Goal: Task Accomplishment & Management: Use online tool/utility

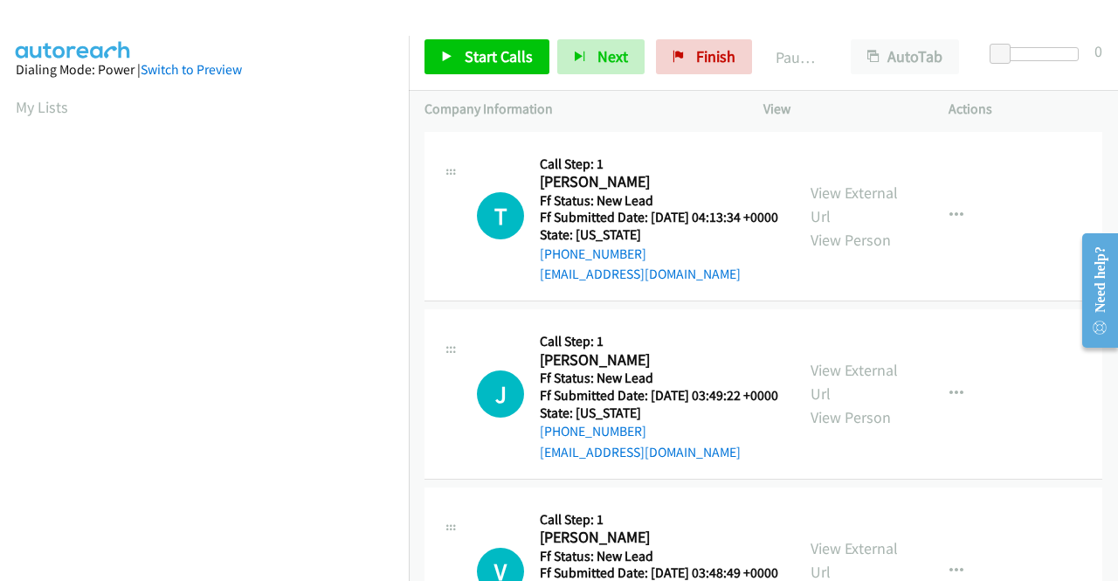
drag, startPoint x: 655, startPoint y: 180, endPoint x: 649, endPoint y: 197, distance: 17.7
drag, startPoint x: 649, startPoint y: 197, endPoint x: 504, endPoint y: 185, distance: 145.5
click at [504, 185] on div "T Callback Scheduled Call Step: 1 [PERSON_NAME] America/New_York Ff Status: New…" at bounding box center [628, 217] width 302 height 138
click at [519, 50] on span "Start Calls" at bounding box center [499, 56] width 68 height 20
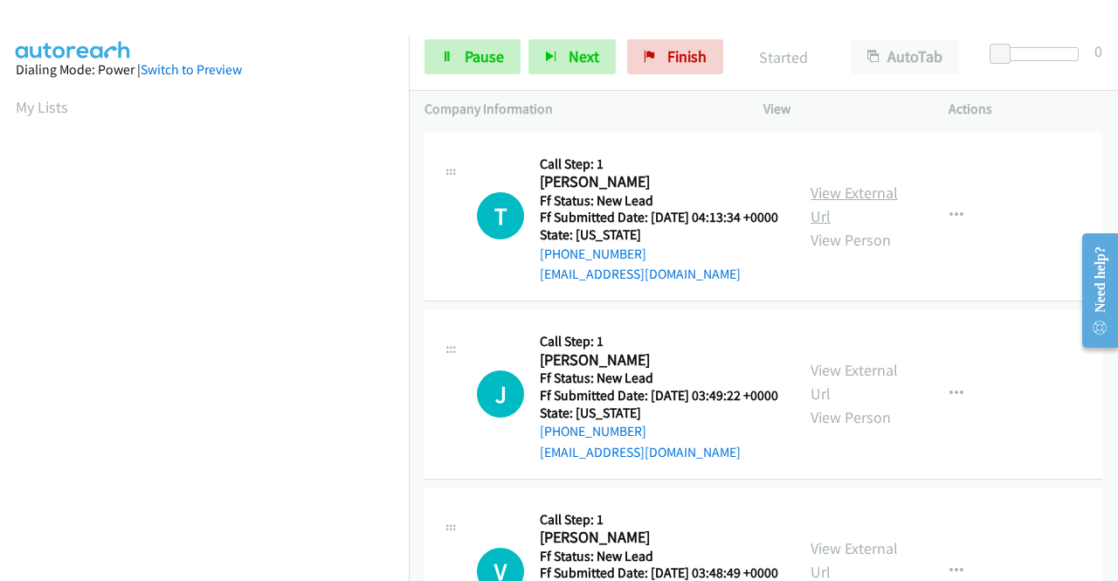
click at [865, 207] on link "View External Url" at bounding box center [854, 205] width 87 height 44
click at [854, 398] on link "View External Url" at bounding box center [854, 382] width 87 height 44
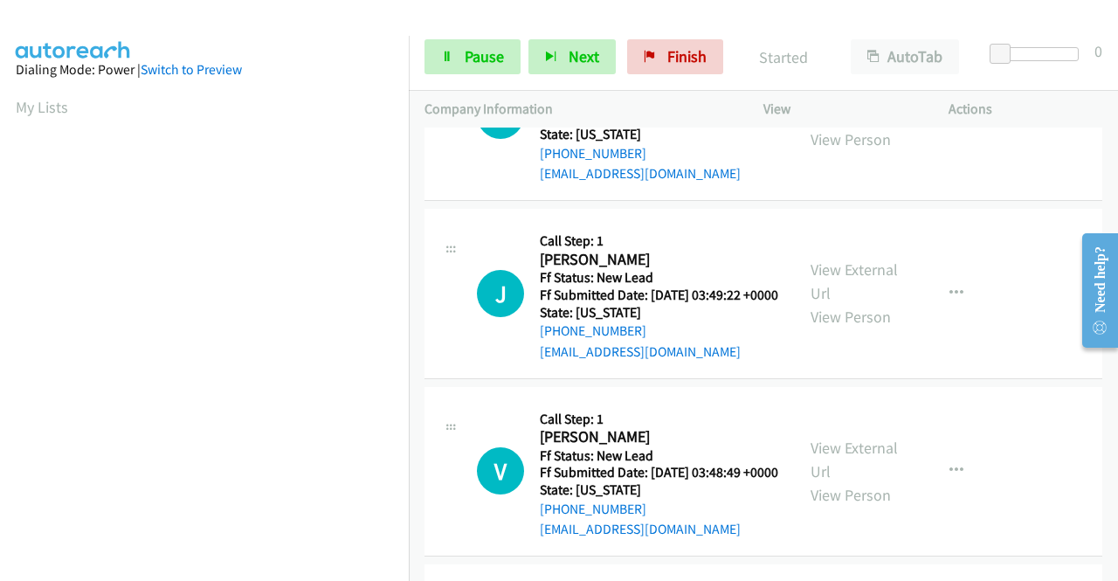
scroll to position [175, 0]
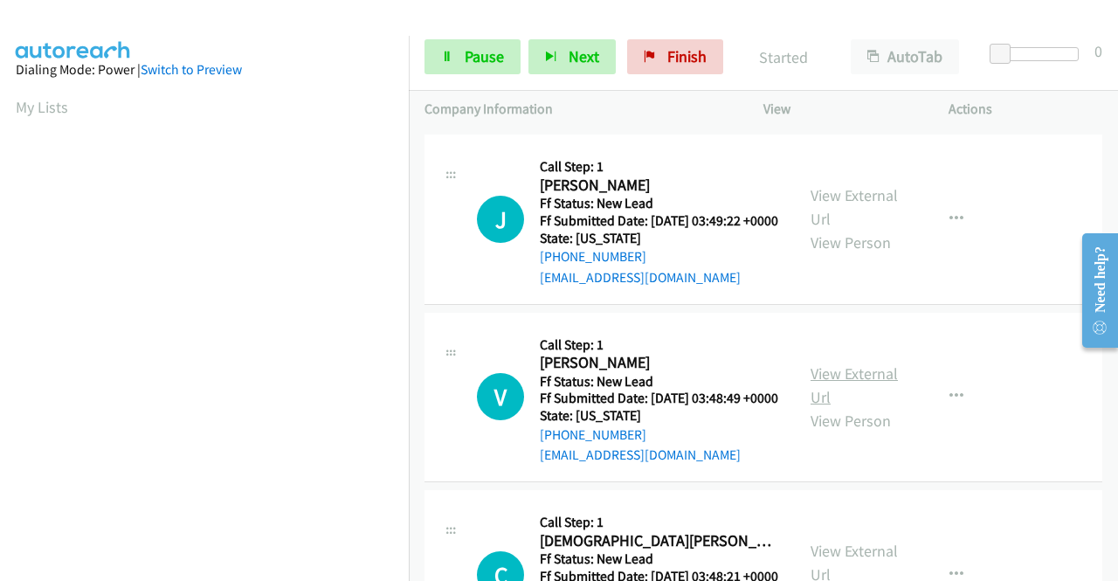
click at [847, 407] on link "View External Url" at bounding box center [854, 385] width 87 height 44
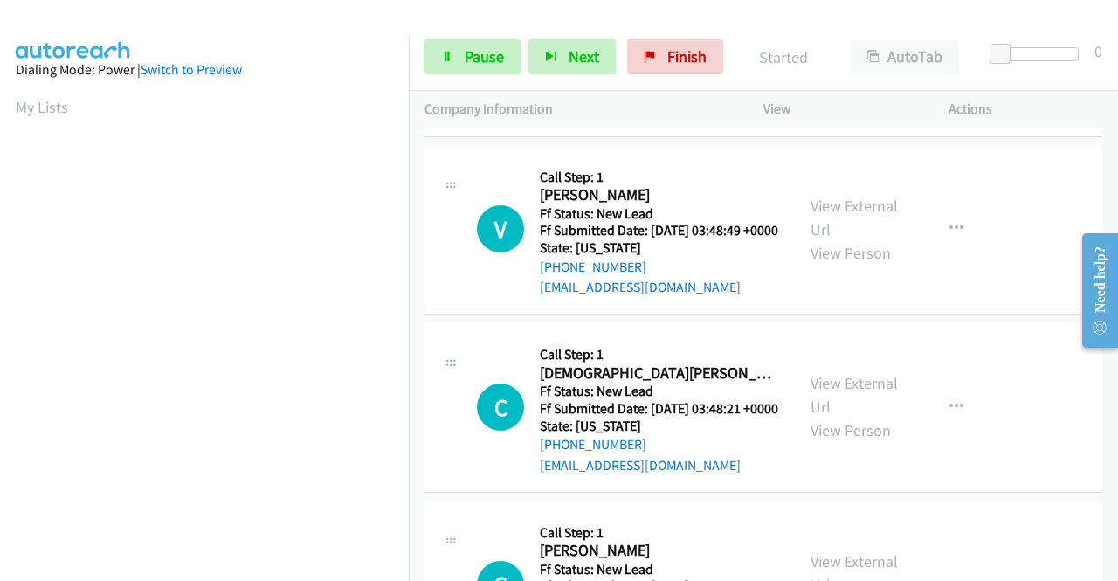
scroll to position [349, 0]
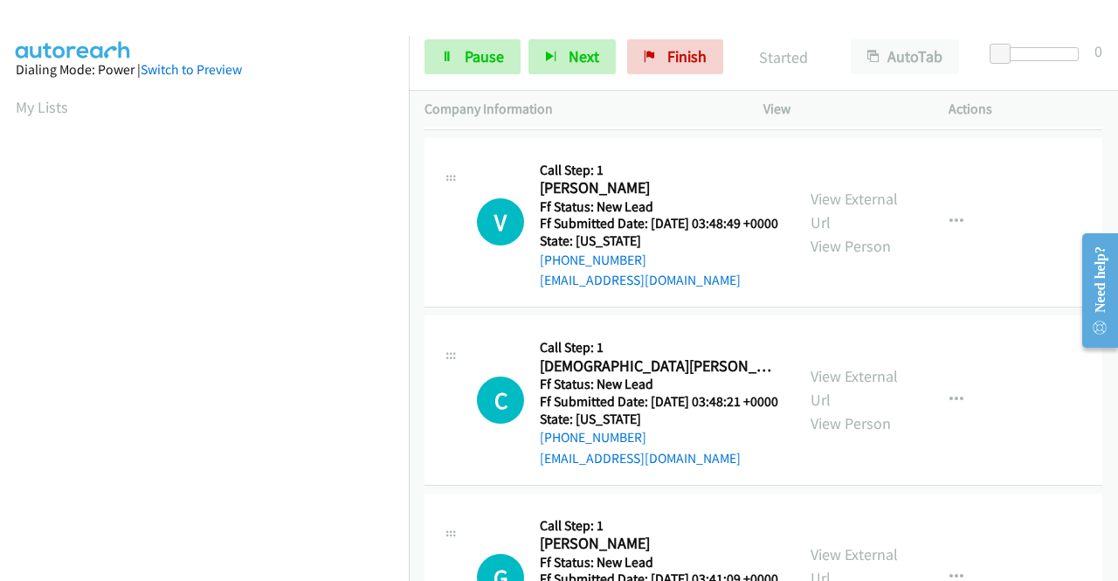
click at [874, 435] on div "View External Url View Person" at bounding box center [856, 399] width 91 height 71
click at [871, 410] on link "View External Url" at bounding box center [854, 388] width 87 height 44
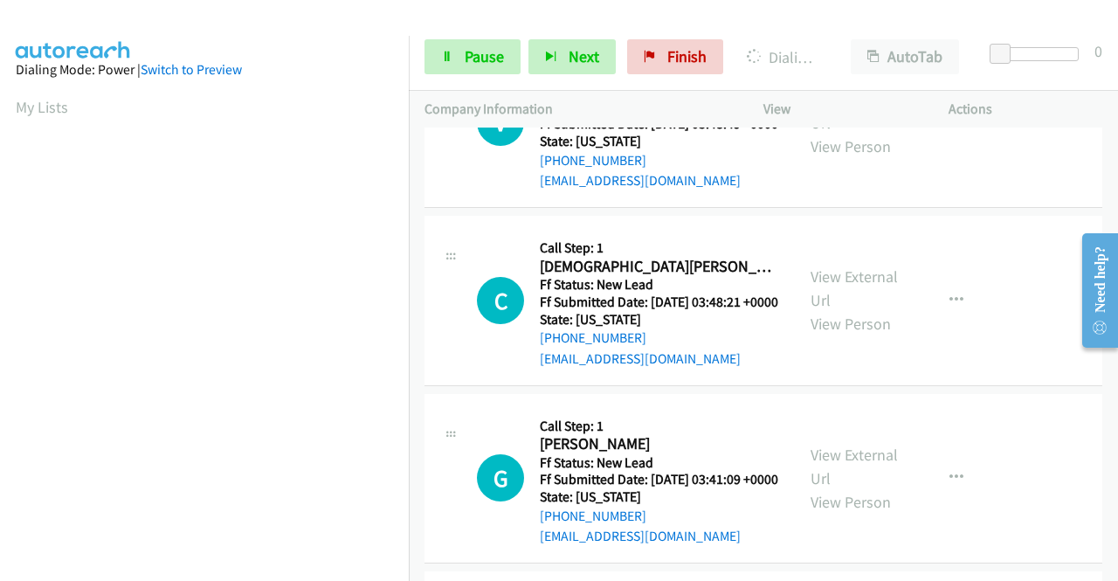
scroll to position [612, 0]
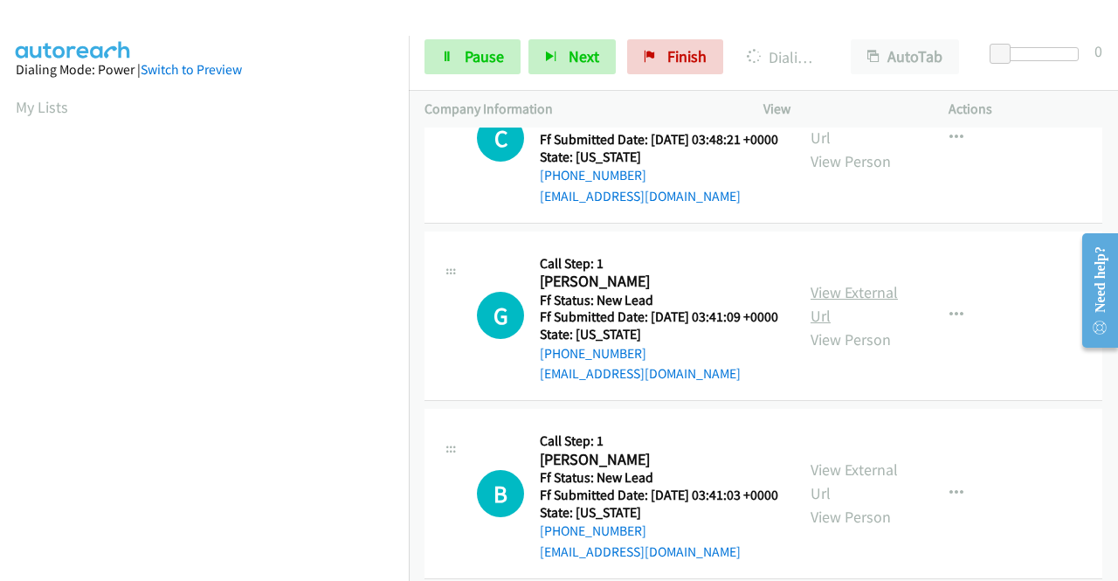
click at [860, 326] on link "View External Url" at bounding box center [854, 304] width 87 height 44
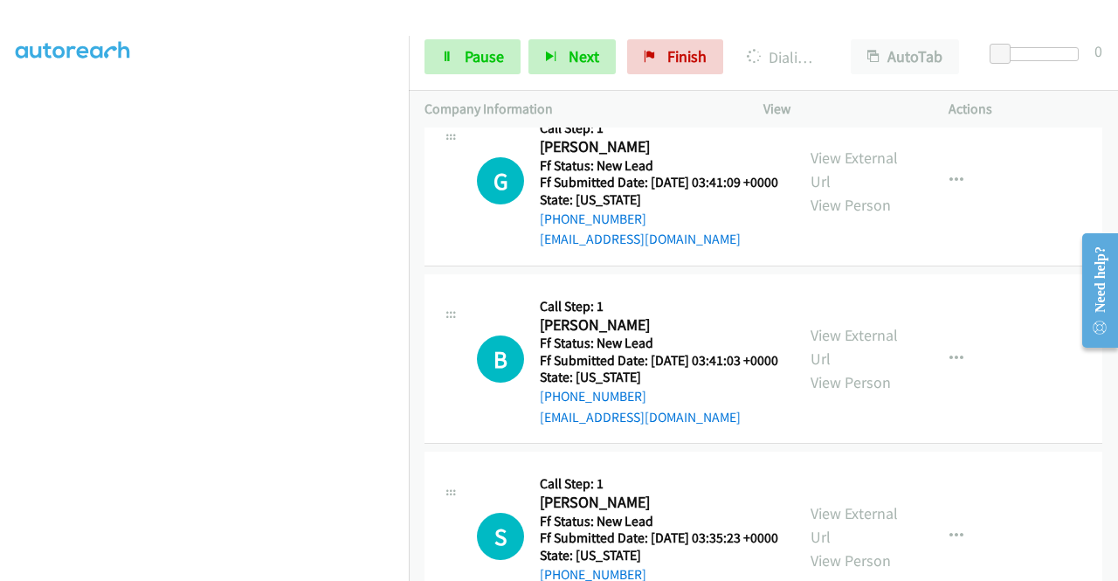
scroll to position [910, 0]
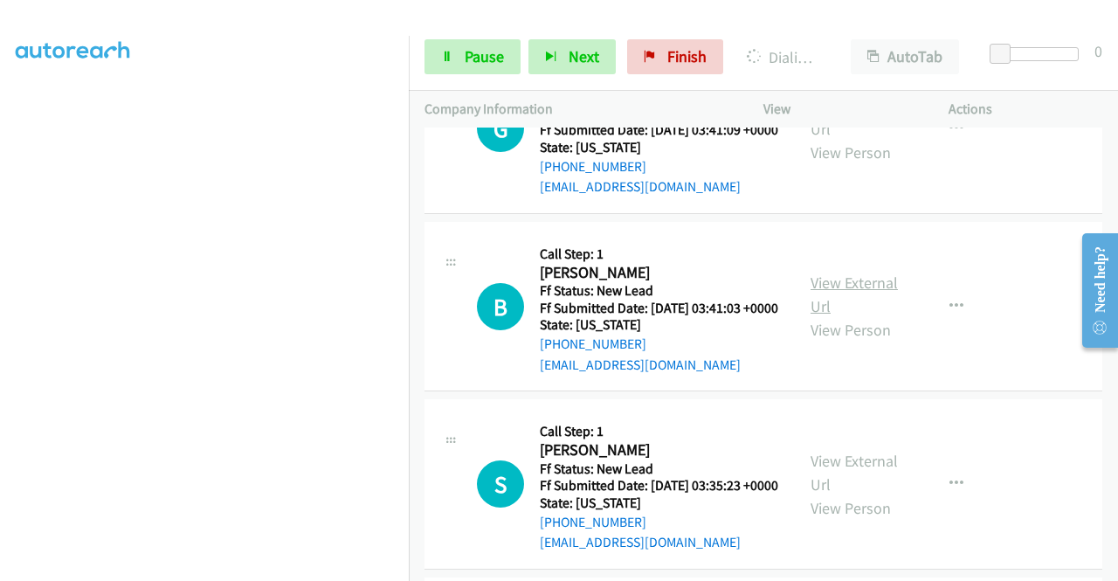
click at [847, 316] on link "View External Url" at bounding box center [854, 295] width 87 height 44
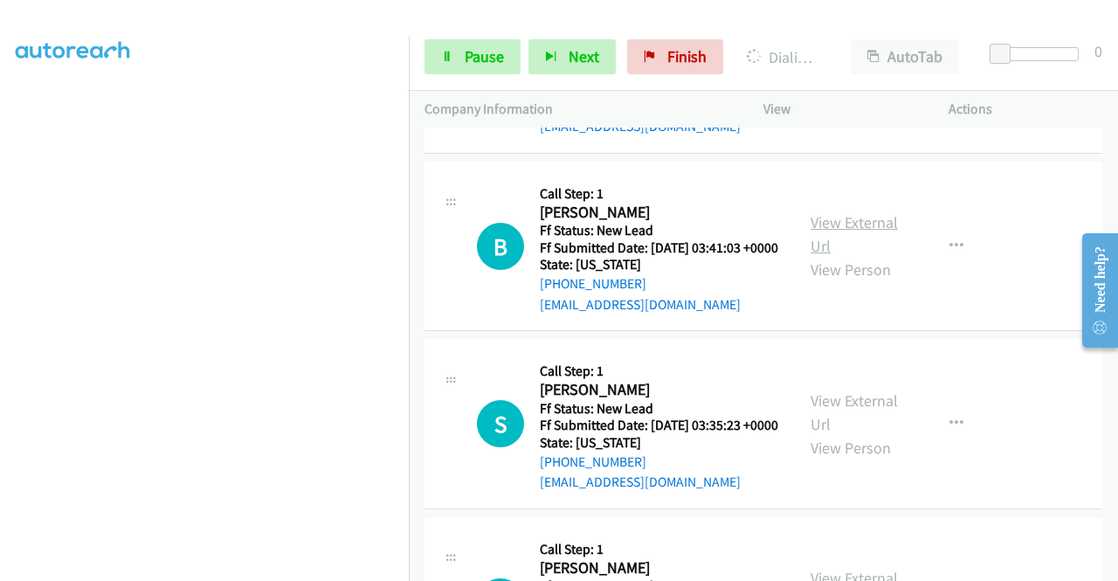
scroll to position [998, 0]
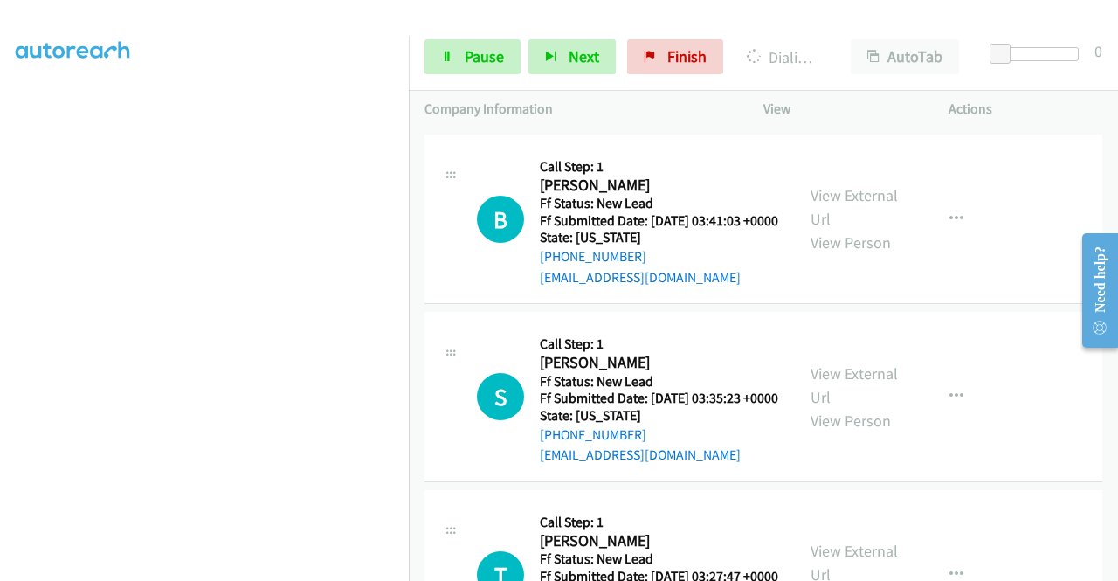
click at [840, 432] on div "View External Url View Person" at bounding box center [856, 397] width 91 height 71
click at [842, 407] on link "View External Url" at bounding box center [854, 385] width 87 height 44
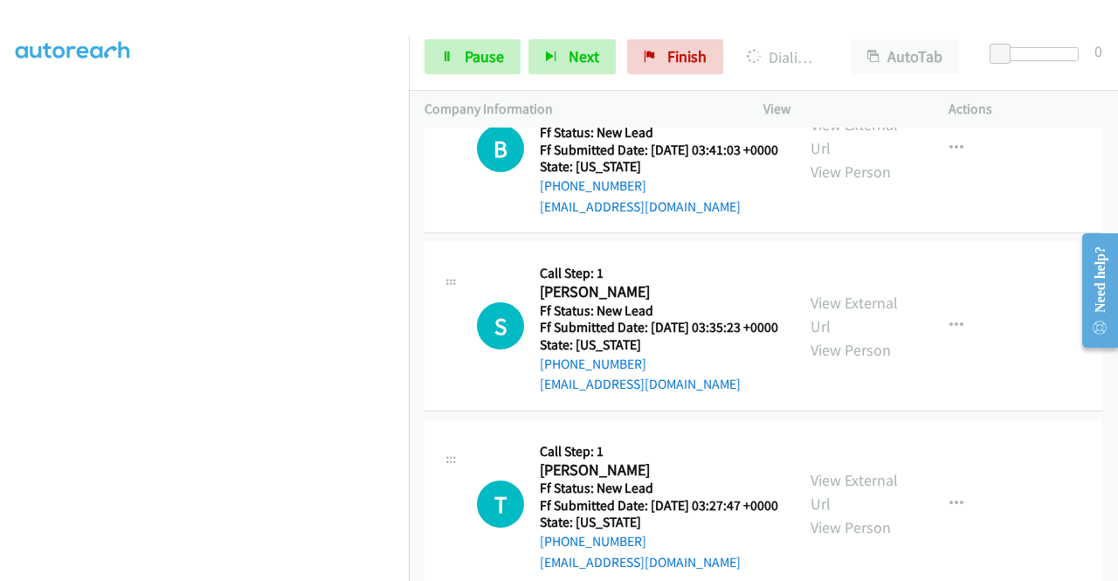
scroll to position [1172, 0]
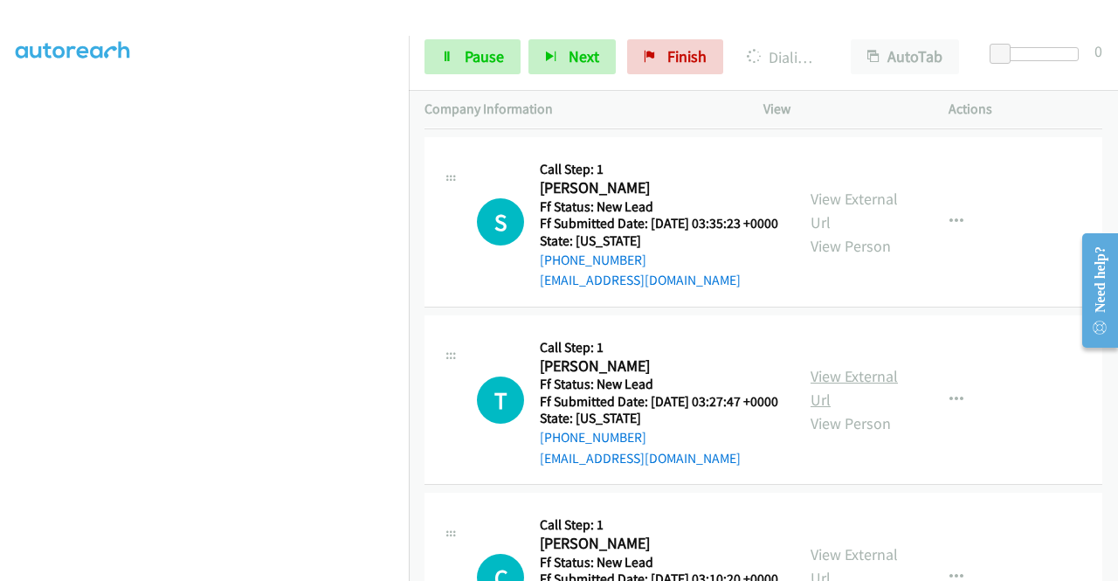
click at [846, 410] on link "View External Url" at bounding box center [854, 388] width 87 height 44
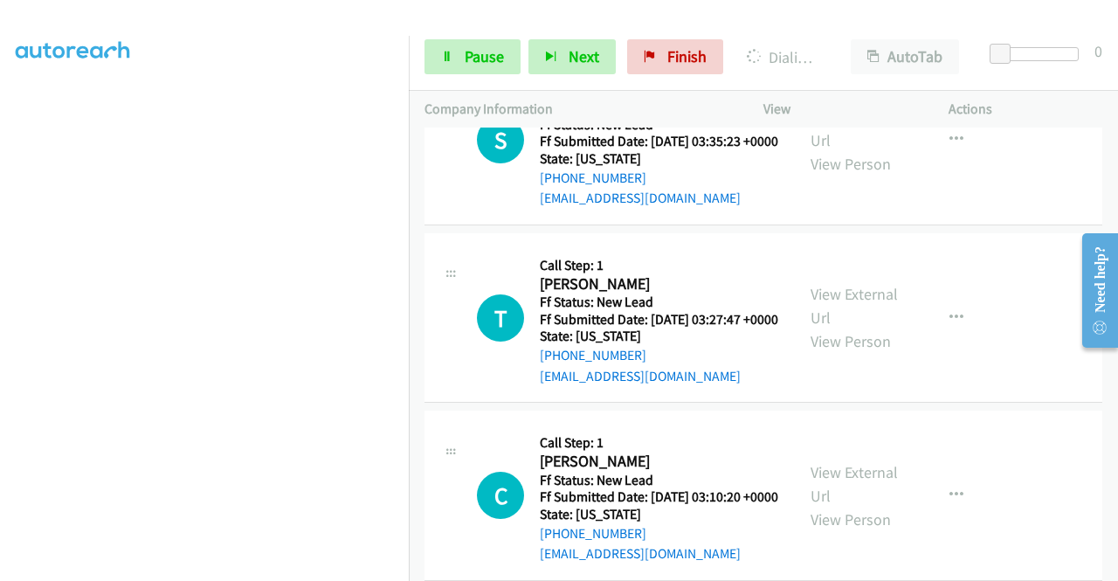
scroll to position [1347, 0]
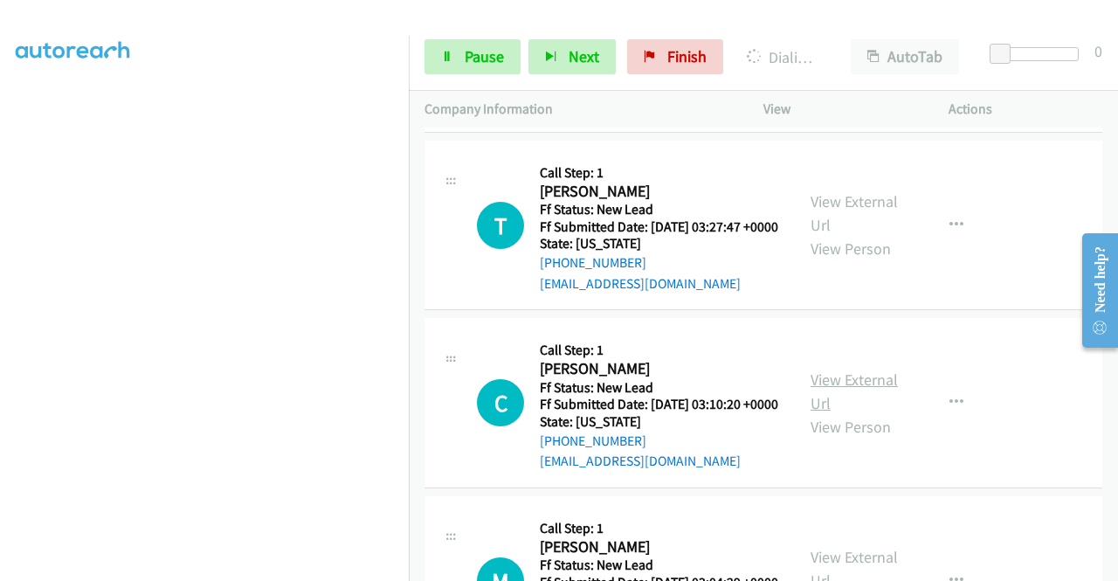
click at [838, 413] on link "View External Url" at bounding box center [854, 392] width 87 height 44
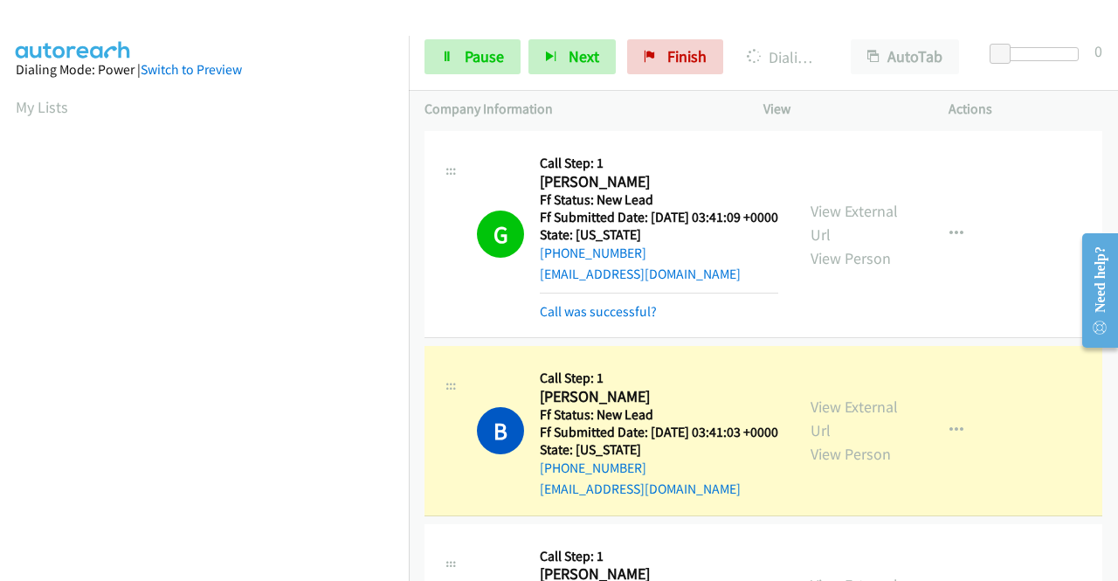
scroll to position [398, 0]
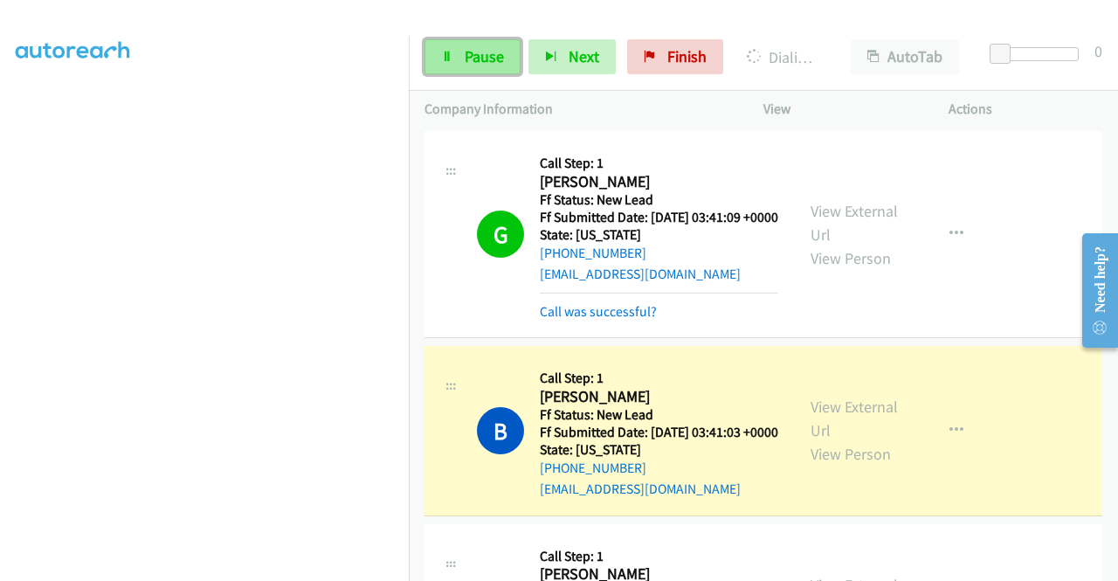
click at [467, 61] on span "Pause" at bounding box center [484, 56] width 39 height 20
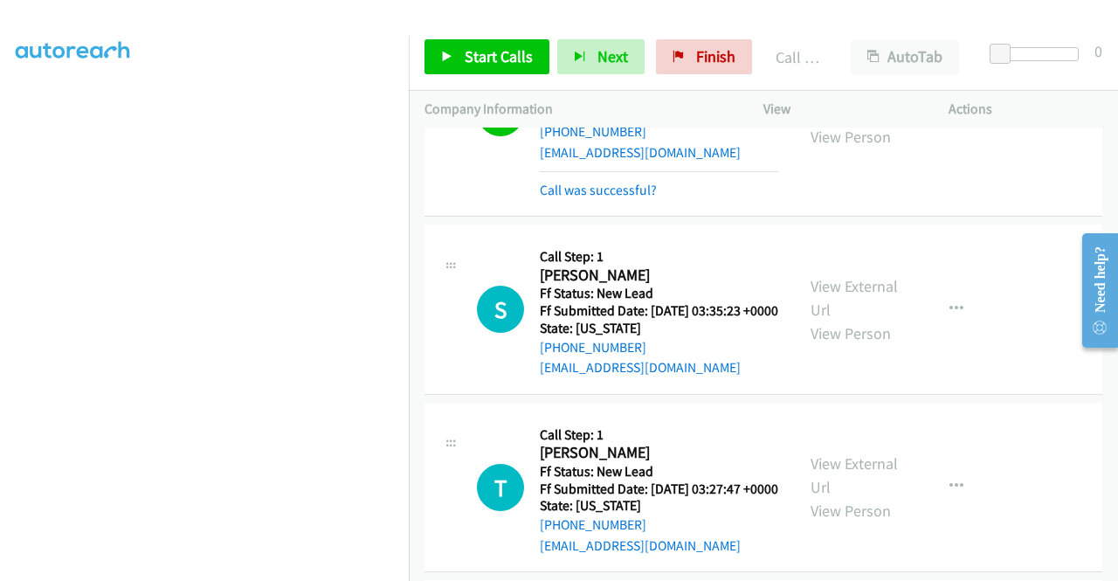
scroll to position [1123, 0]
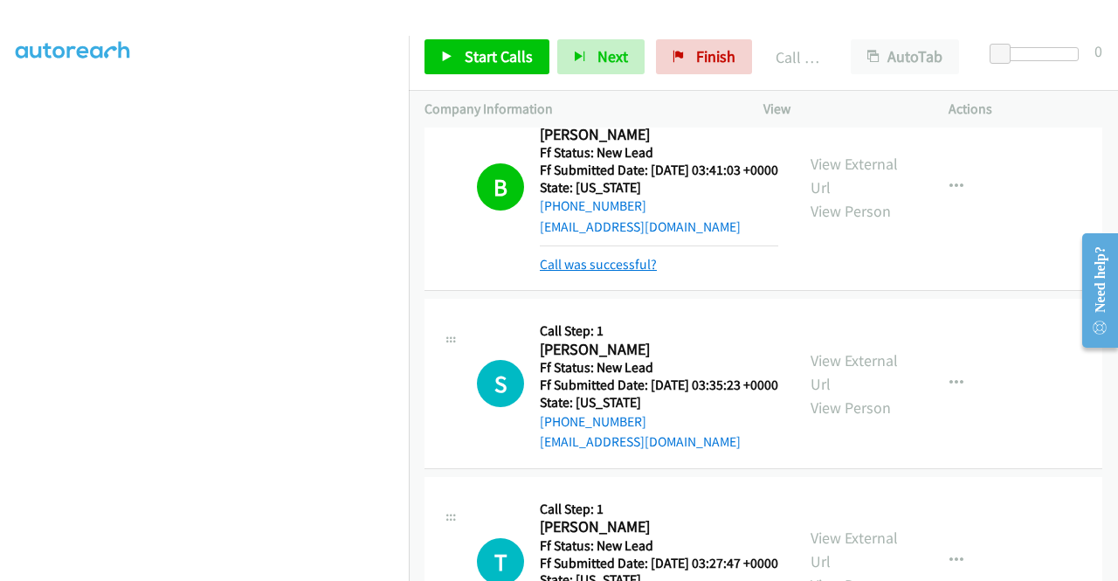
click at [625, 273] on link "Call was successful?" at bounding box center [598, 264] width 117 height 17
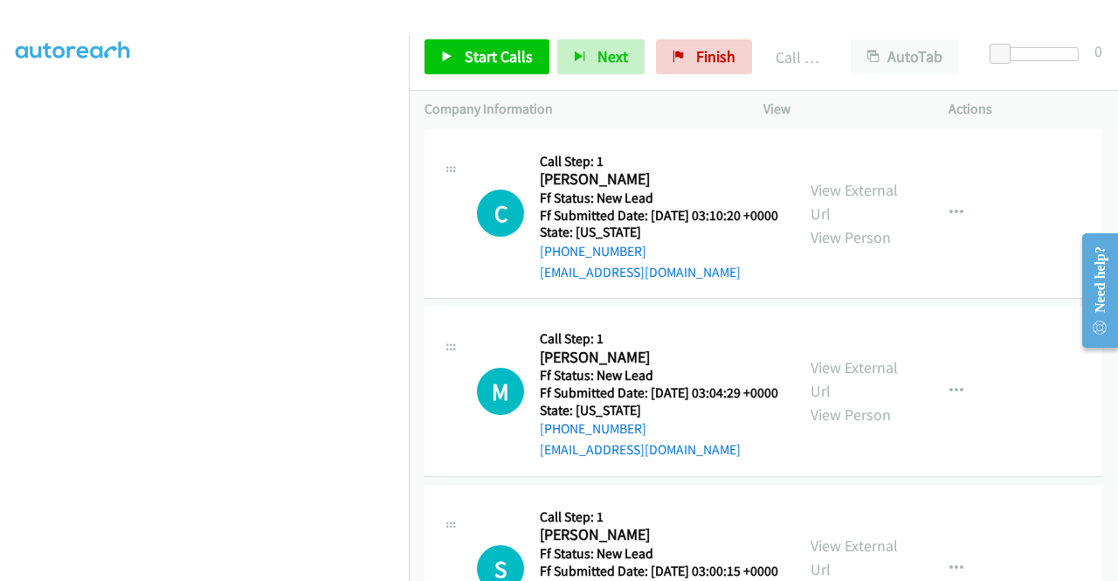
scroll to position [1647, 0]
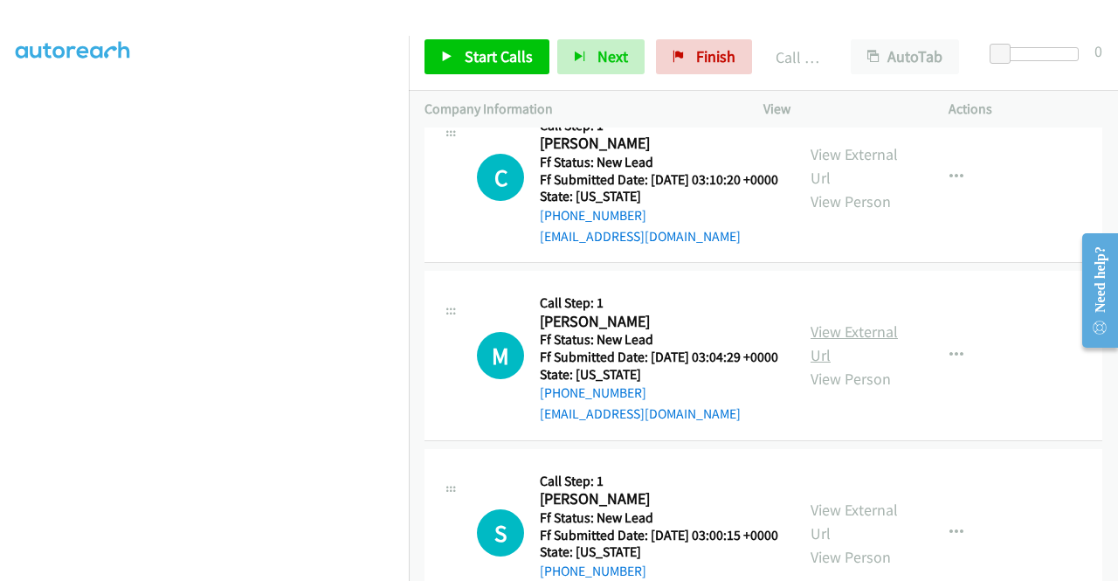
click at [868, 365] on link "View External Url" at bounding box center [854, 344] width 87 height 44
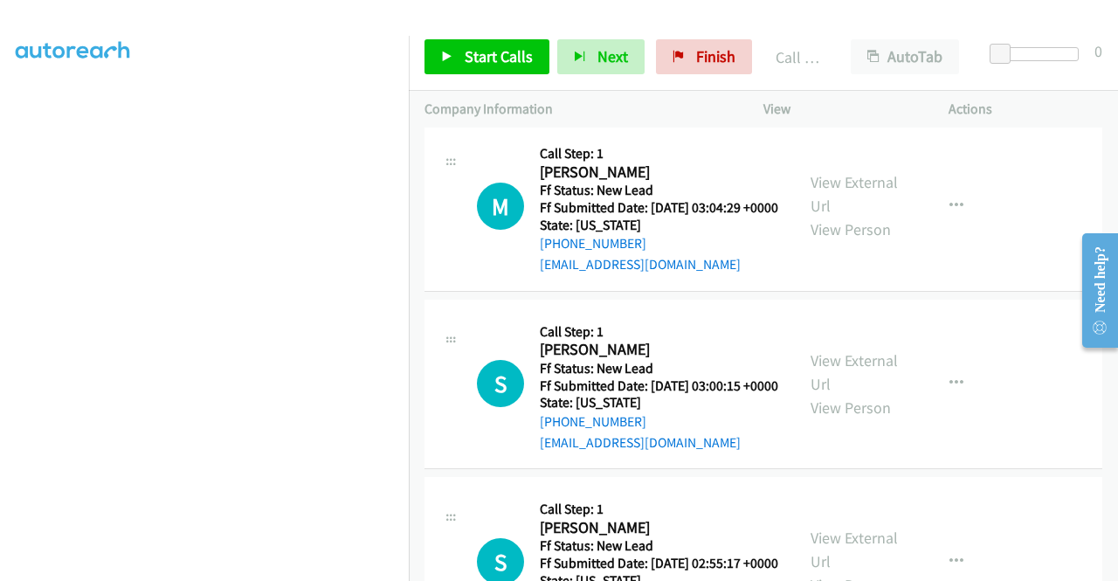
scroll to position [1822, 0]
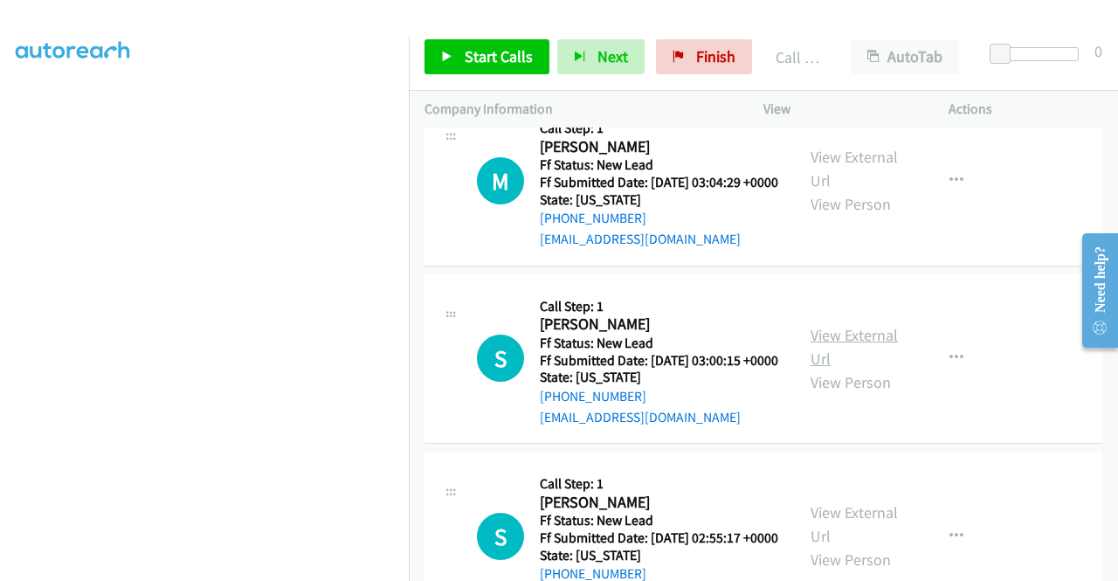
click at [871, 369] on link "View External Url" at bounding box center [854, 347] width 87 height 44
drag, startPoint x: 482, startPoint y: 56, endPoint x: 493, endPoint y: 73, distance: 20.4
click at [482, 56] on span "Start Calls" at bounding box center [499, 56] width 68 height 20
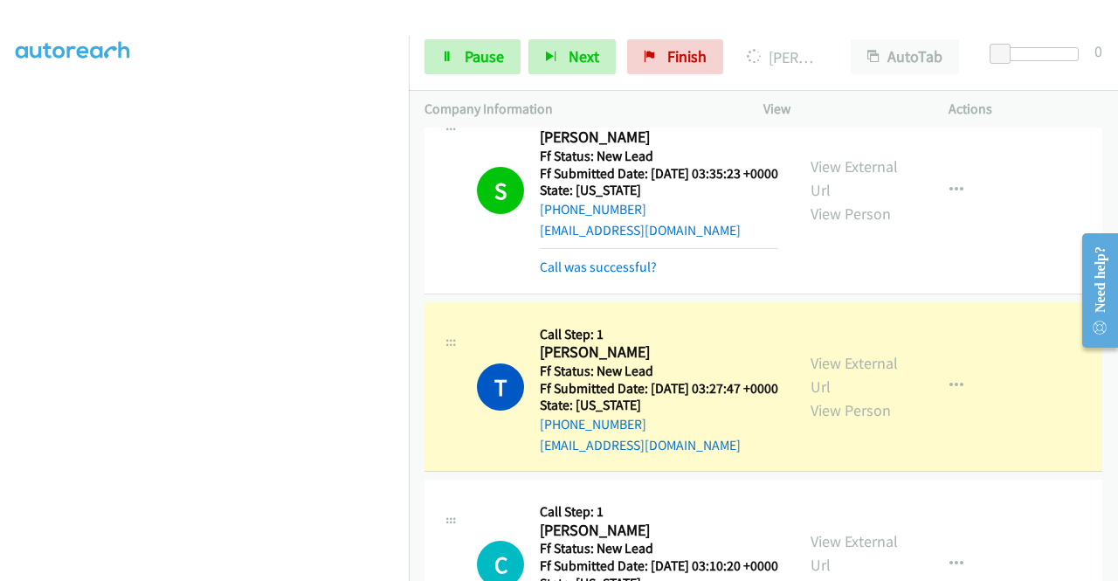
scroll to position [398, 0]
click at [498, 55] on span "Pause" at bounding box center [484, 56] width 39 height 20
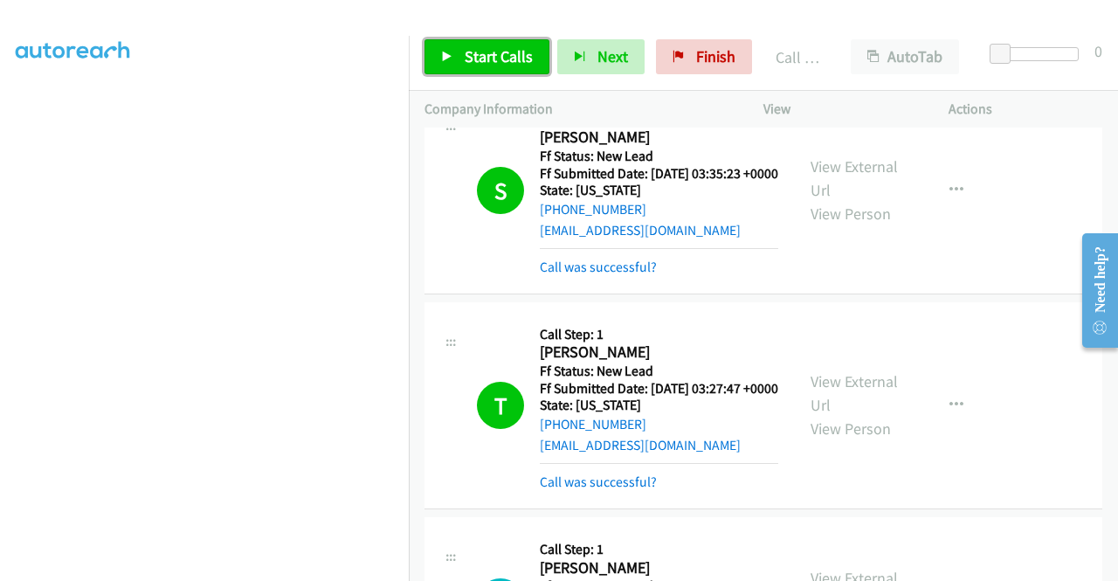
click at [512, 54] on span "Start Calls" at bounding box center [499, 56] width 68 height 20
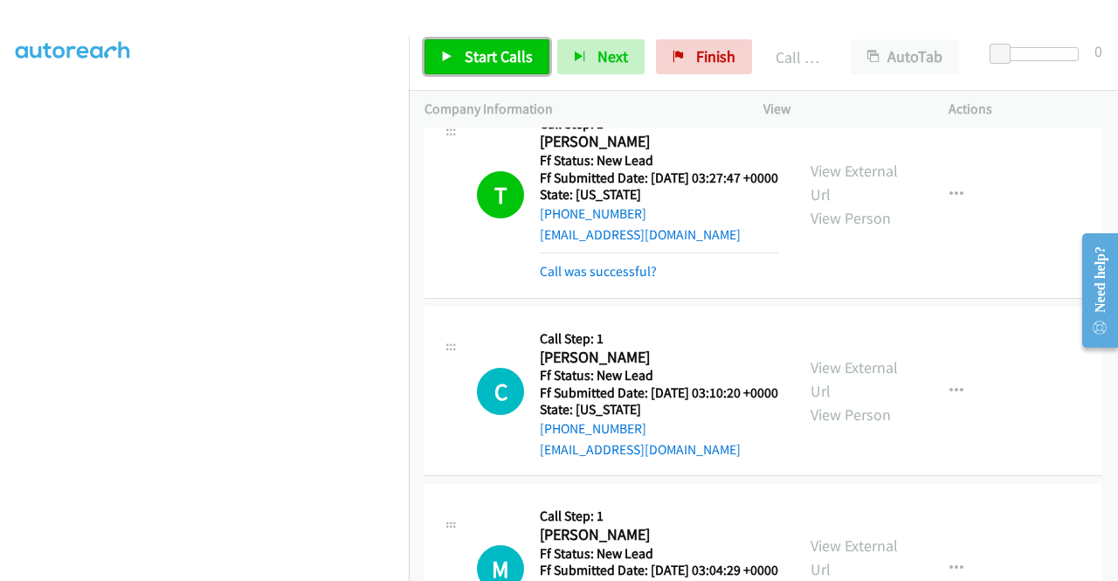
scroll to position [1734, 0]
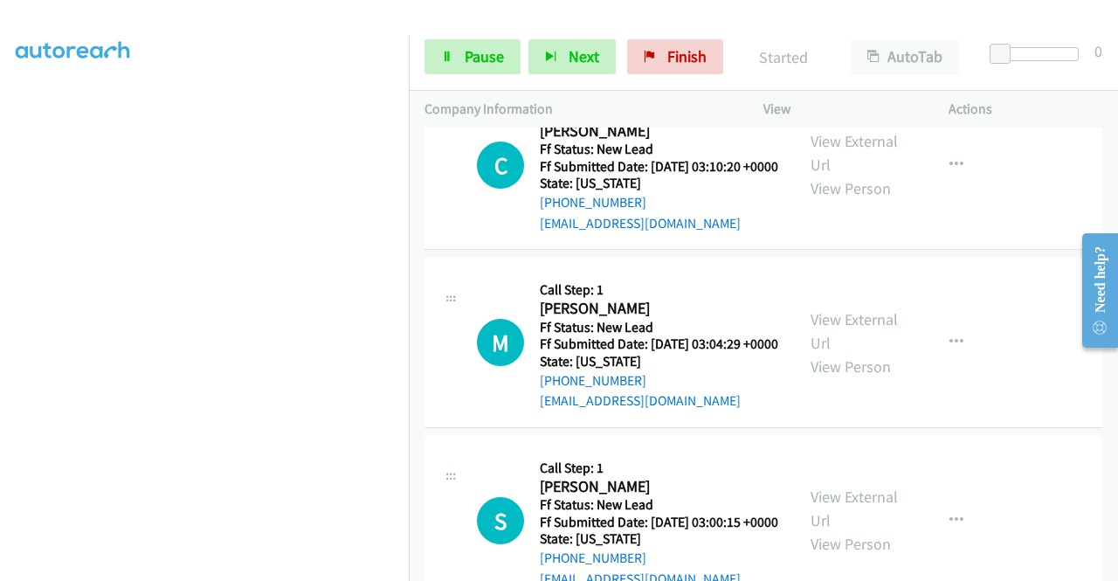
click at [615, 53] on link "Call was successful?" at bounding box center [598, 45] width 117 height 17
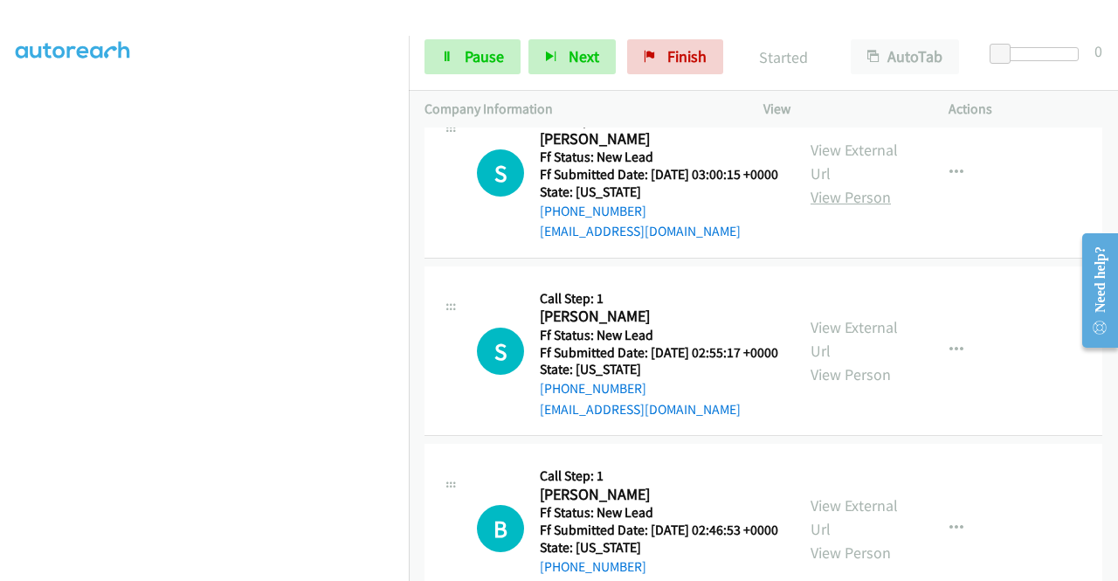
scroll to position [2084, 0]
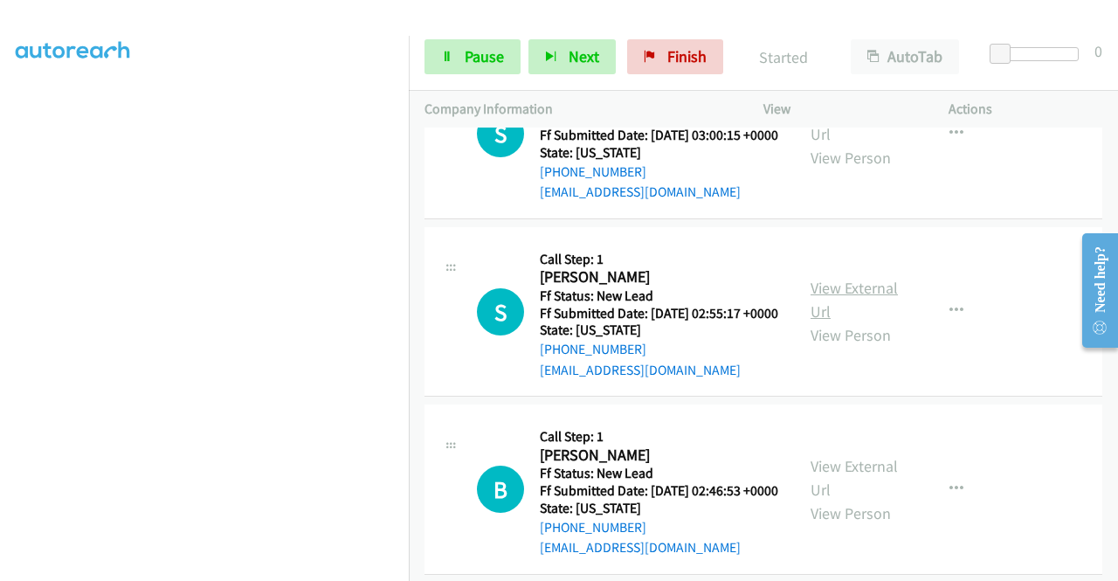
click at [842, 322] on link "View External Url" at bounding box center [854, 300] width 87 height 44
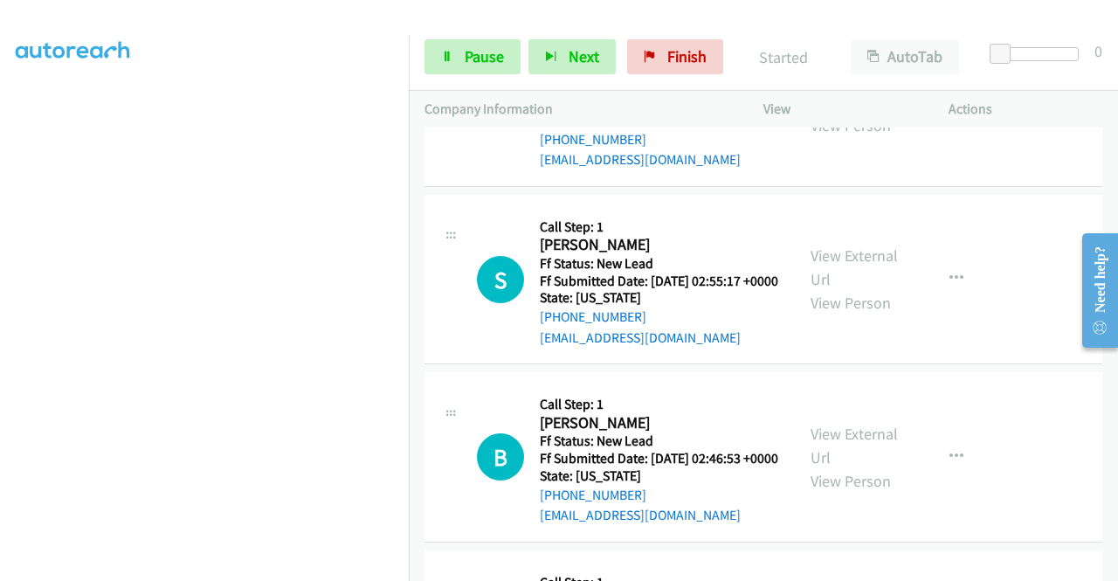
scroll to position [2258, 0]
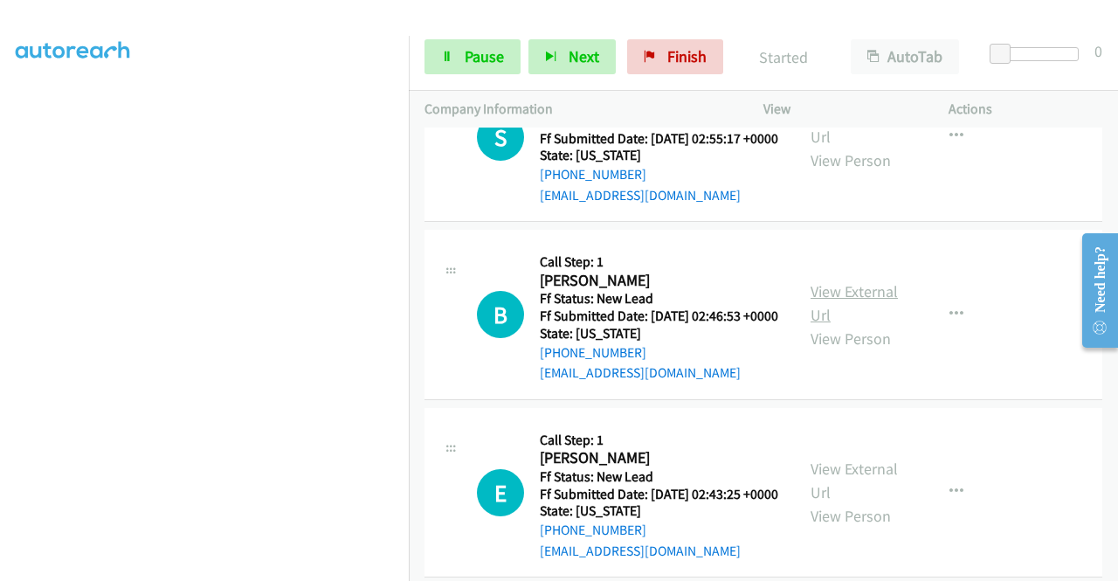
click at [843, 325] on link "View External Url" at bounding box center [854, 303] width 87 height 44
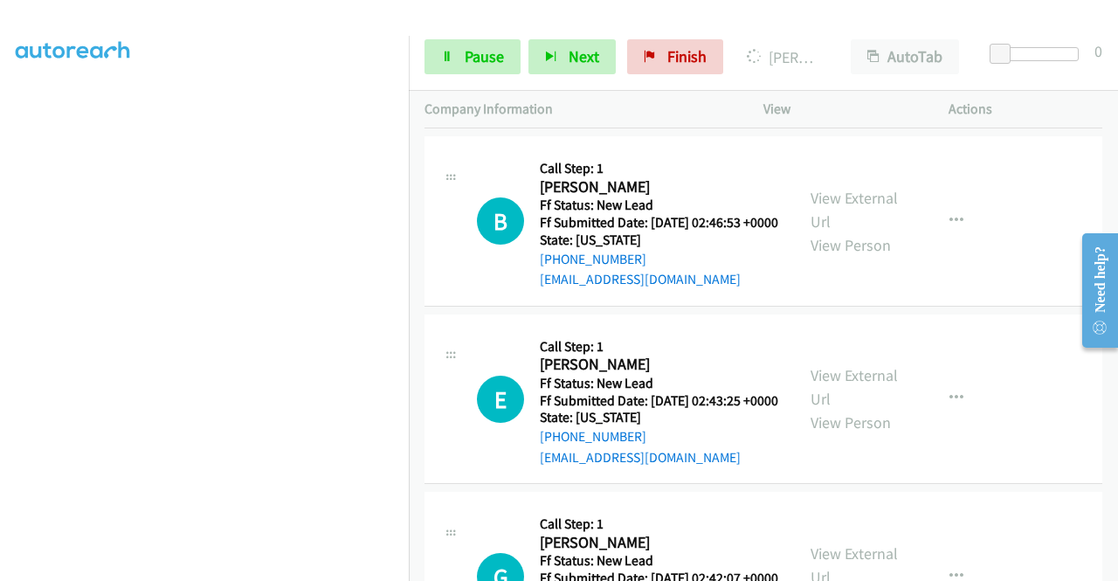
scroll to position [2521, 0]
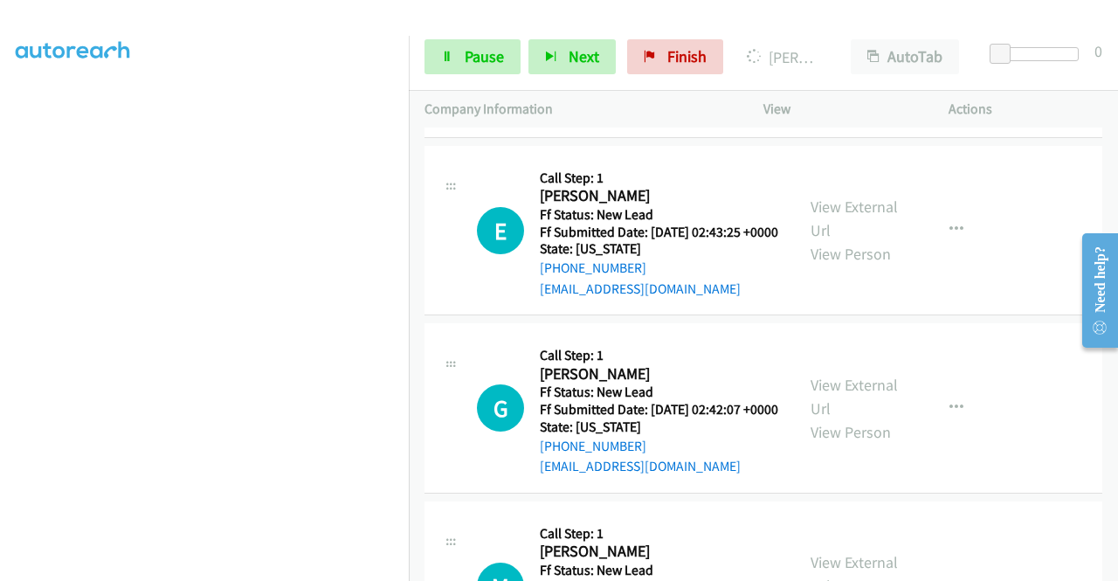
click at [848, 266] on div "View External Url View Person" at bounding box center [856, 230] width 91 height 71
click at [845, 240] on link "View External Url" at bounding box center [854, 219] width 87 height 44
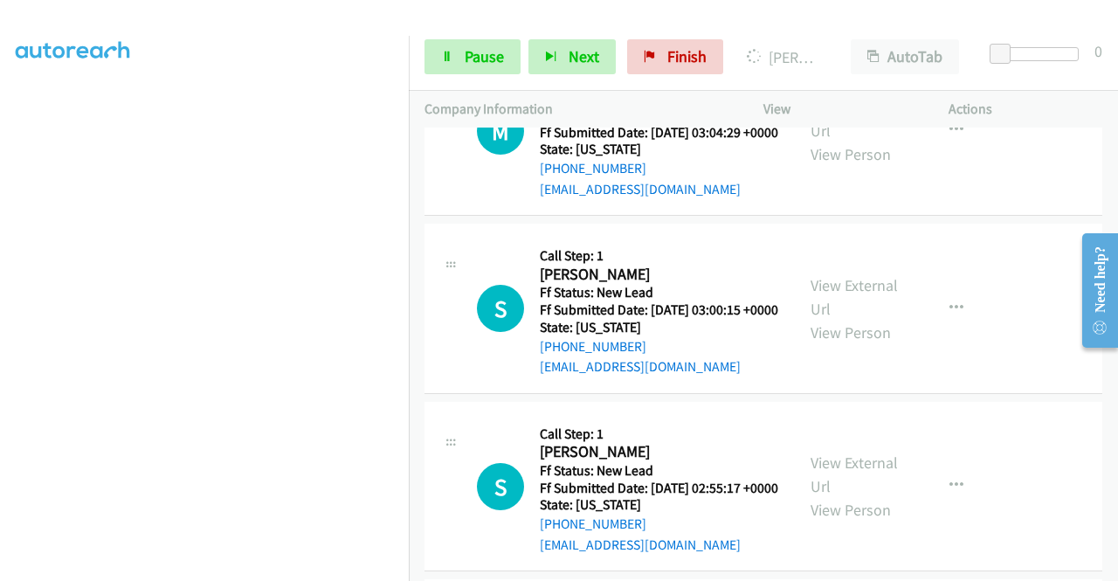
scroll to position [1822, 0]
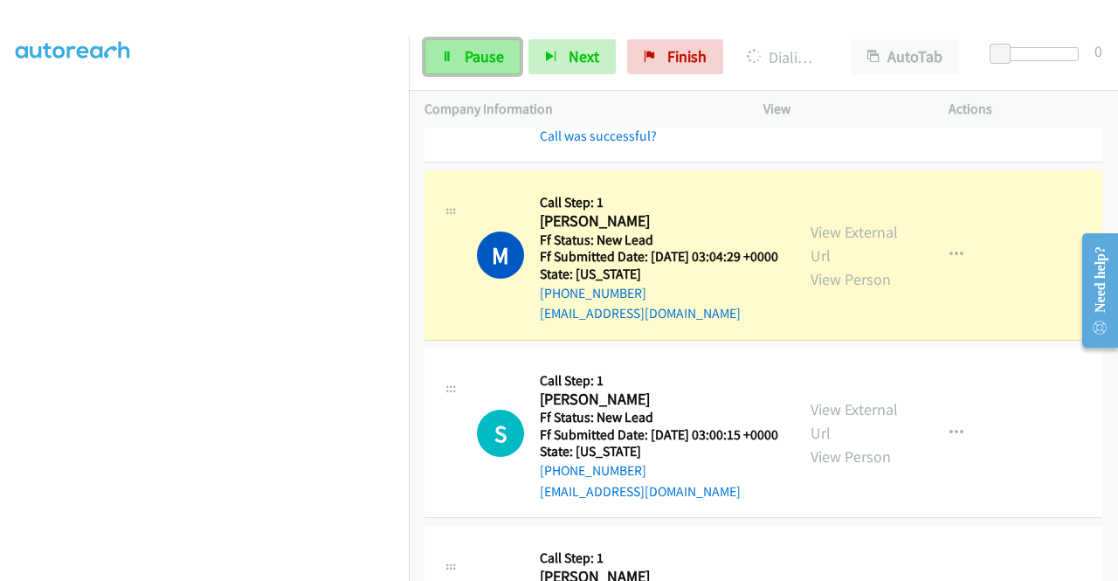
click at [452, 52] on icon at bounding box center [447, 58] width 12 height 12
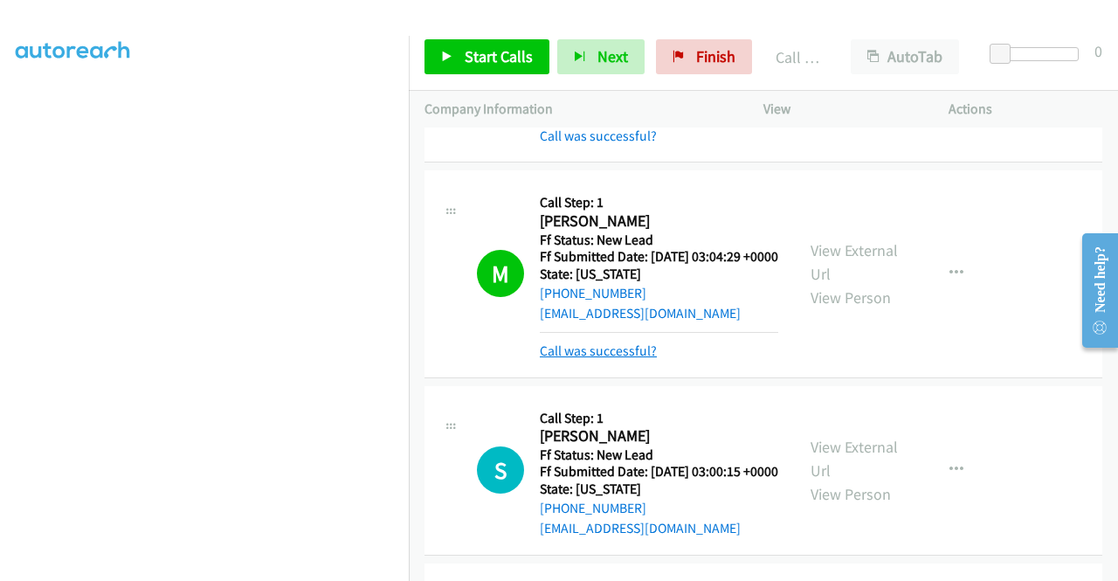
click at [640, 359] on link "Call was successful?" at bounding box center [598, 350] width 117 height 17
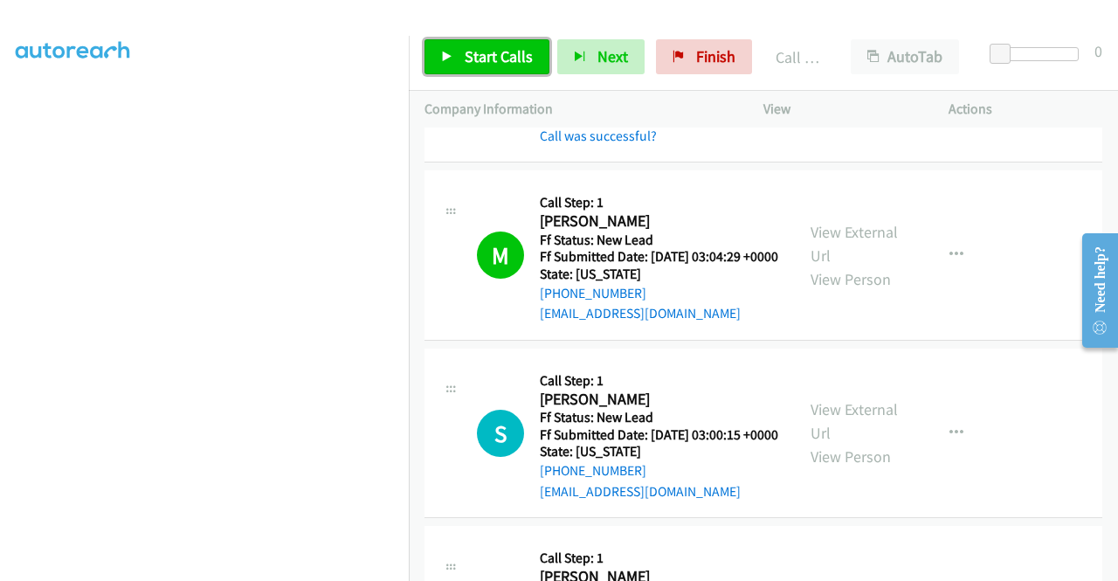
click at [491, 47] on span "Start Calls" at bounding box center [499, 56] width 68 height 20
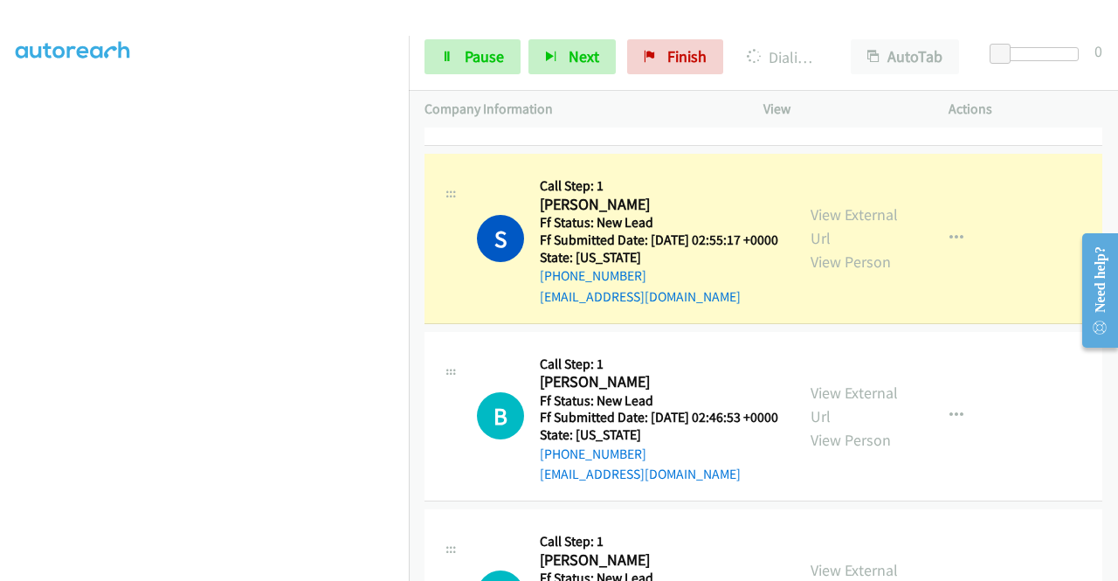
scroll to position [2258, 0]
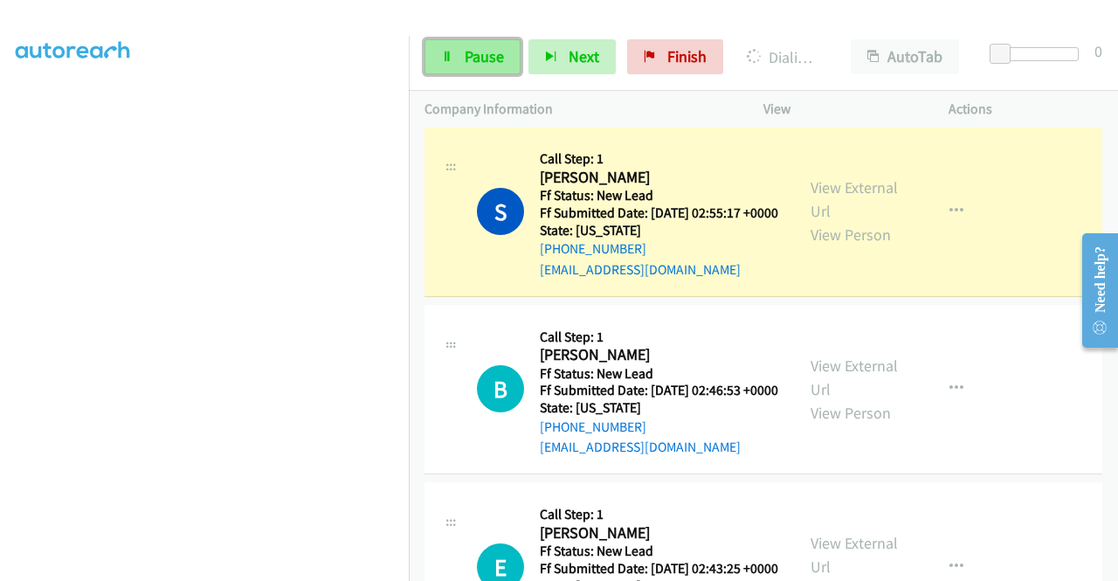
click at [493, 41] on link "Pause" at bounding box center [473, 56] width 96 height 35
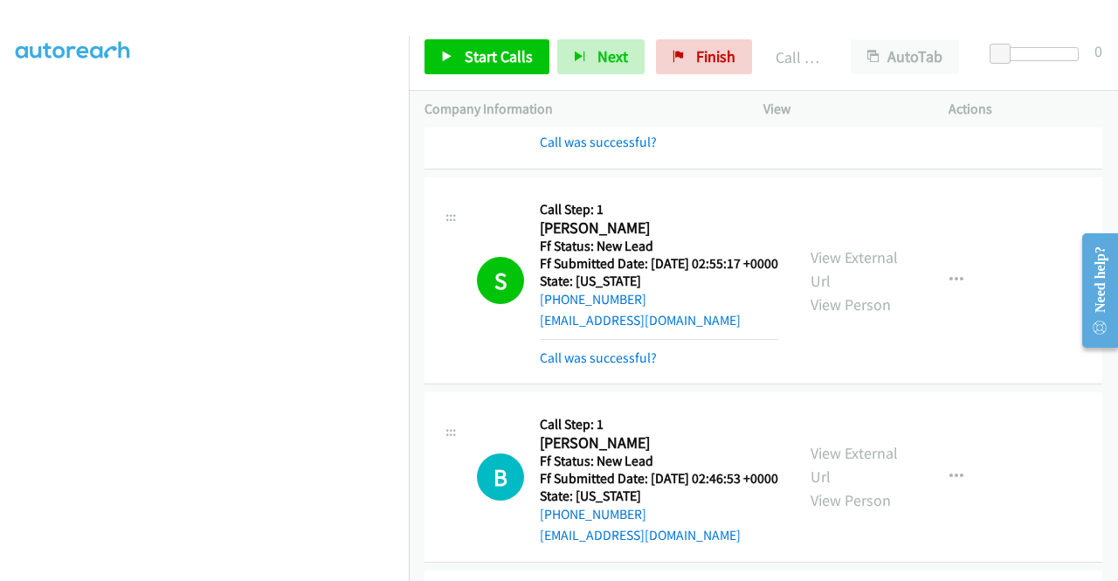
scroll to position [2171, 0]
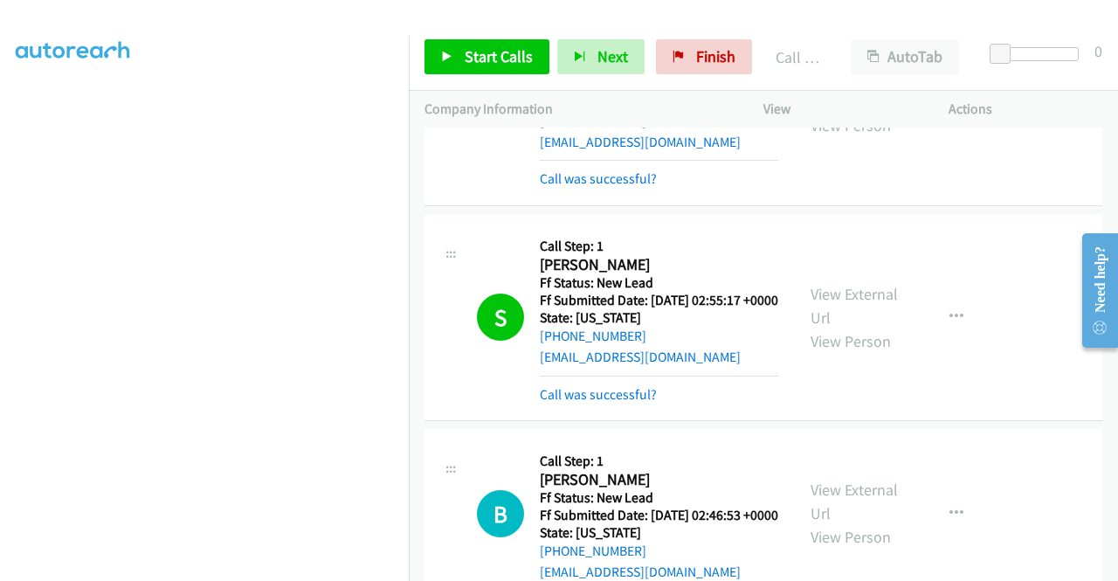
click at [840, 112] on link "View External Url" at bounding box center [854, 90] width 87 height 44
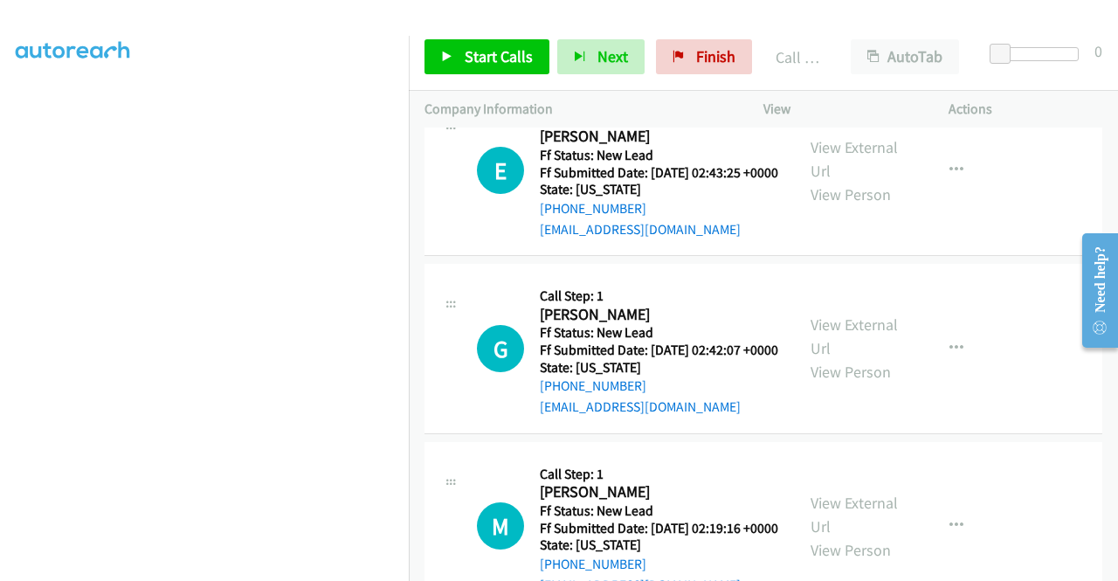
scroll to position [2783, 0]
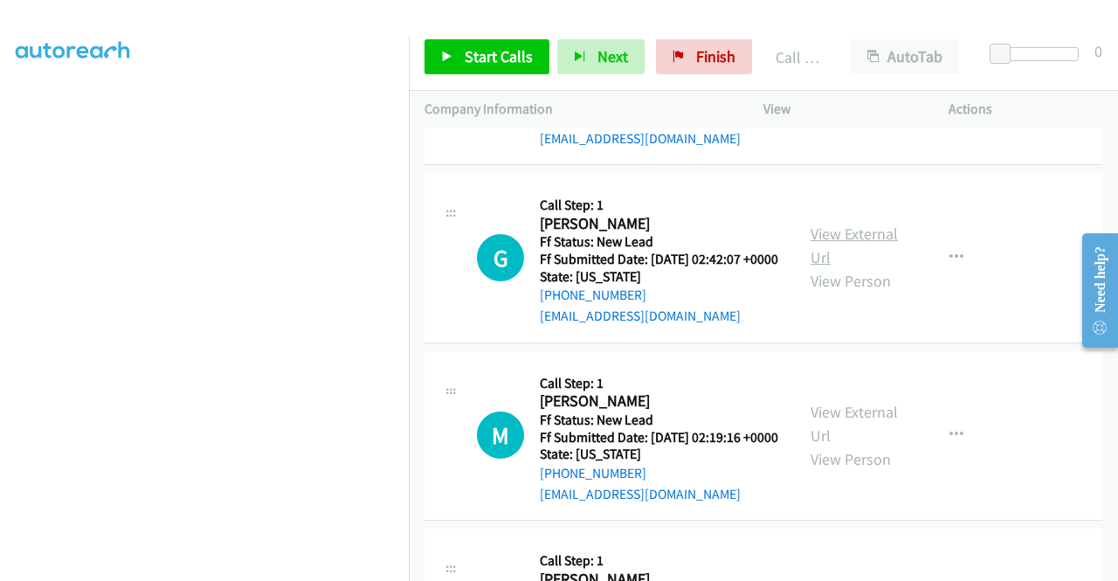
click at [881, 267] on link "View External Url" at bounding box center [854, 246] width 87 height 44
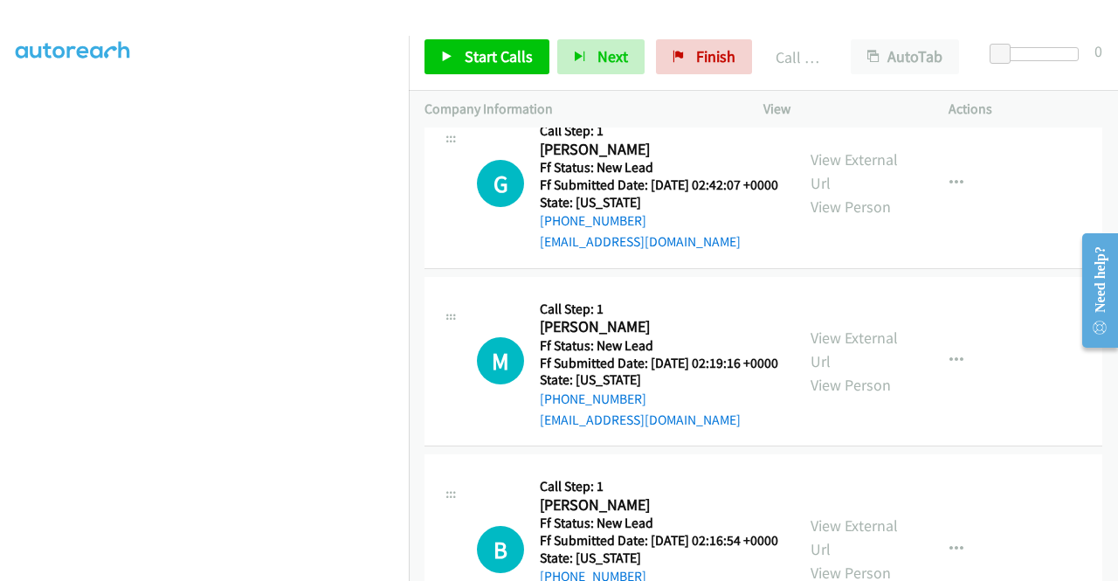
scroll to position [2957, 0]
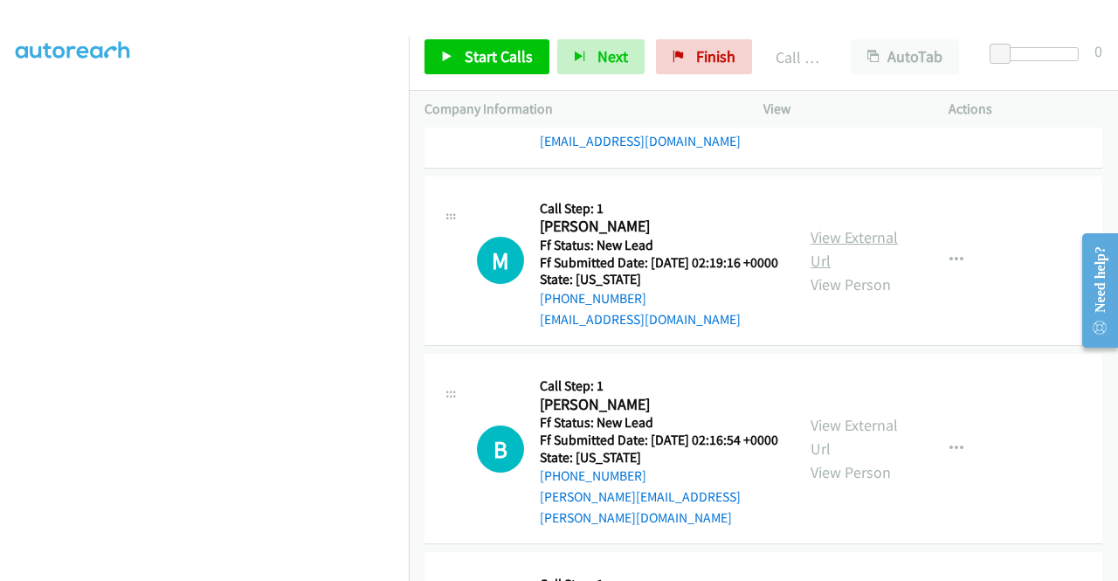
click at [847, 271] on link "View External Url" at bounding box center [854, 249] width 87 height 44
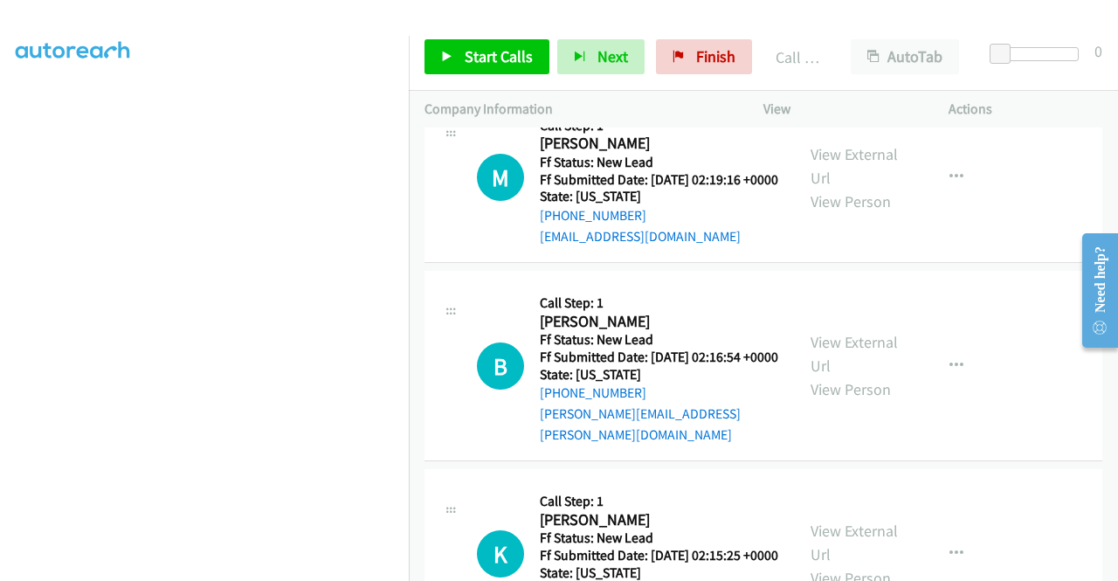
scroll to position [3132, 0]
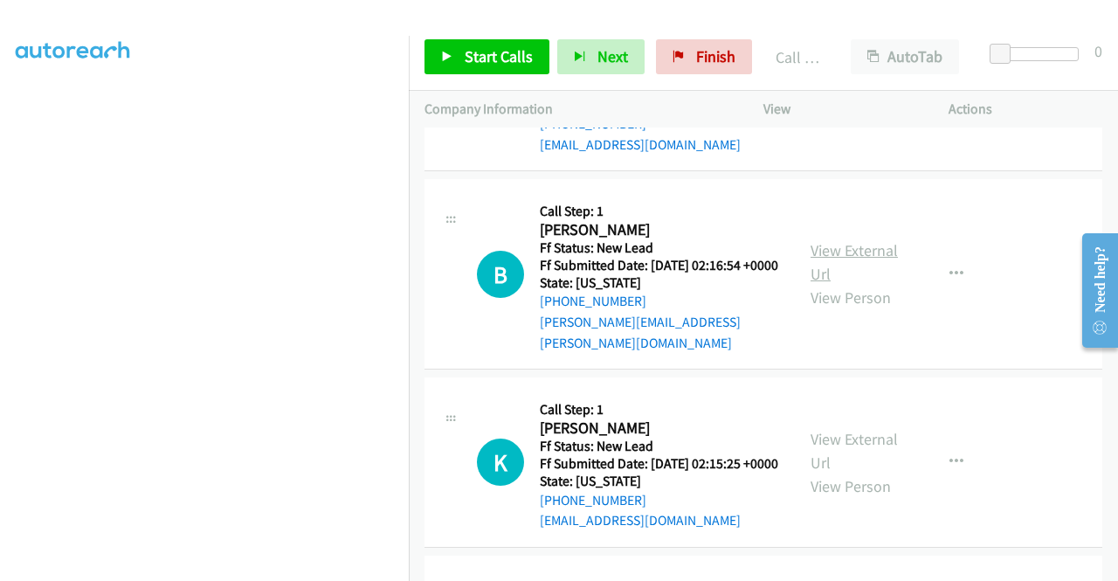
click at [865, 284] on link "View External Url" at bounding box center [854, 262] width 87 height 44
click at [496, 47] on span "Start Calls" at bounding box center [499, 56] width 68 height 20
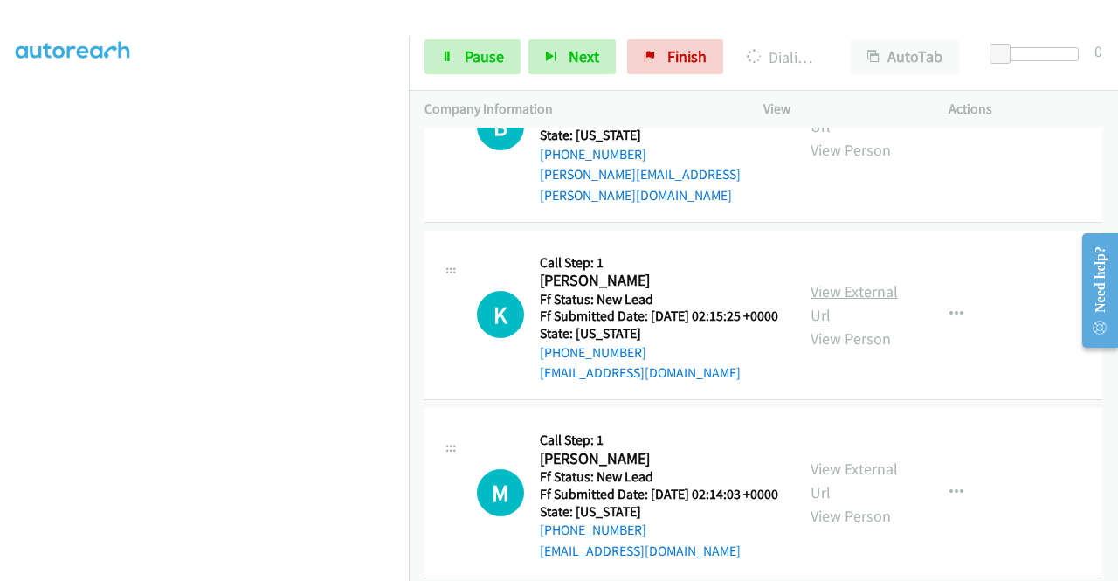
scroll to position [3482, 0]
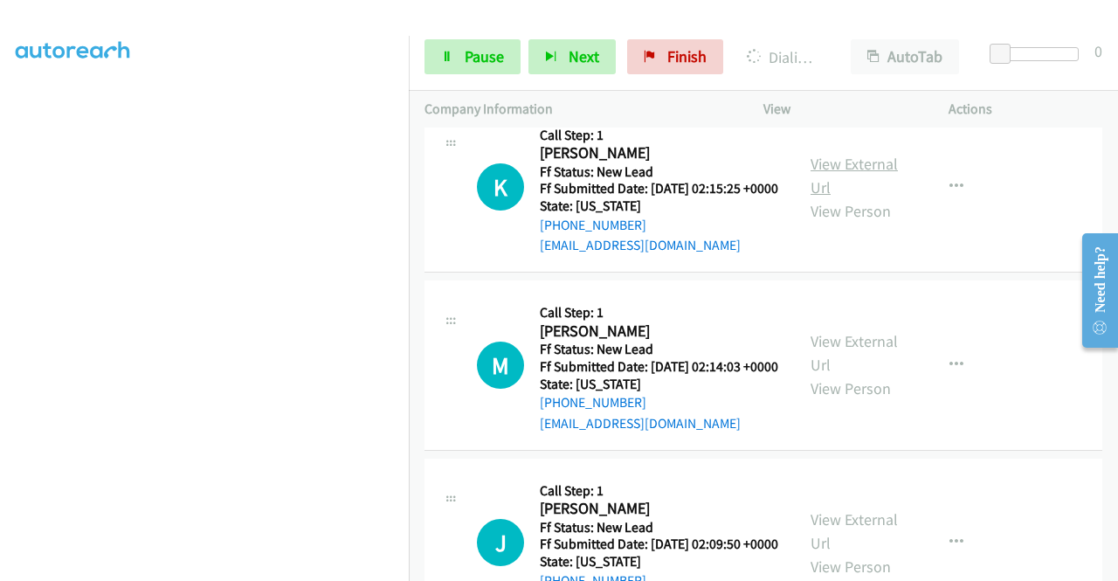
click at [866, 197] on link "View External Url" at bounding box center [854, 176] width 87 height 44
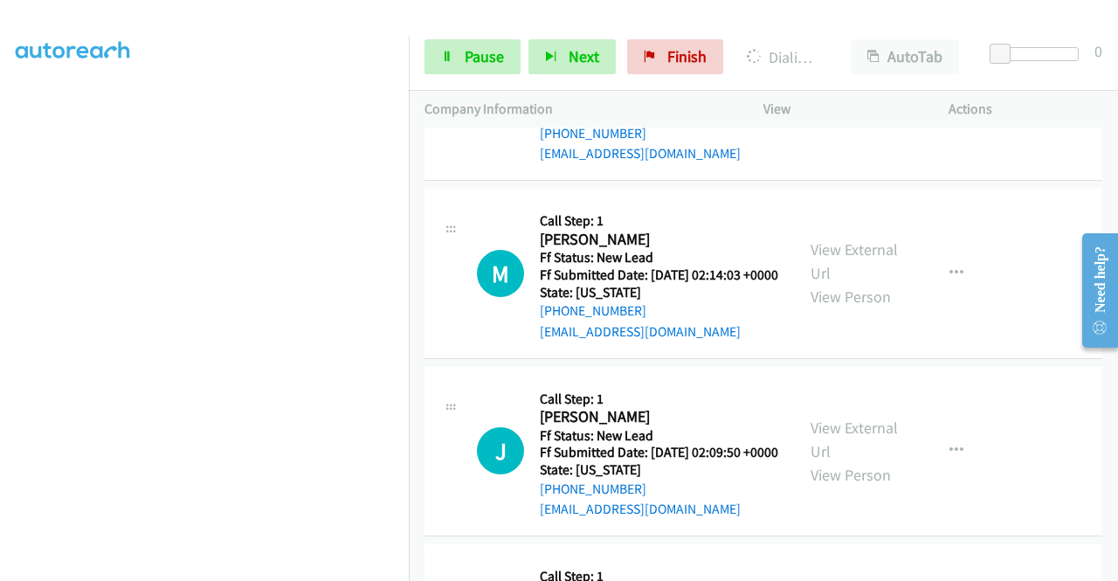
scroll to position [3656, 0]
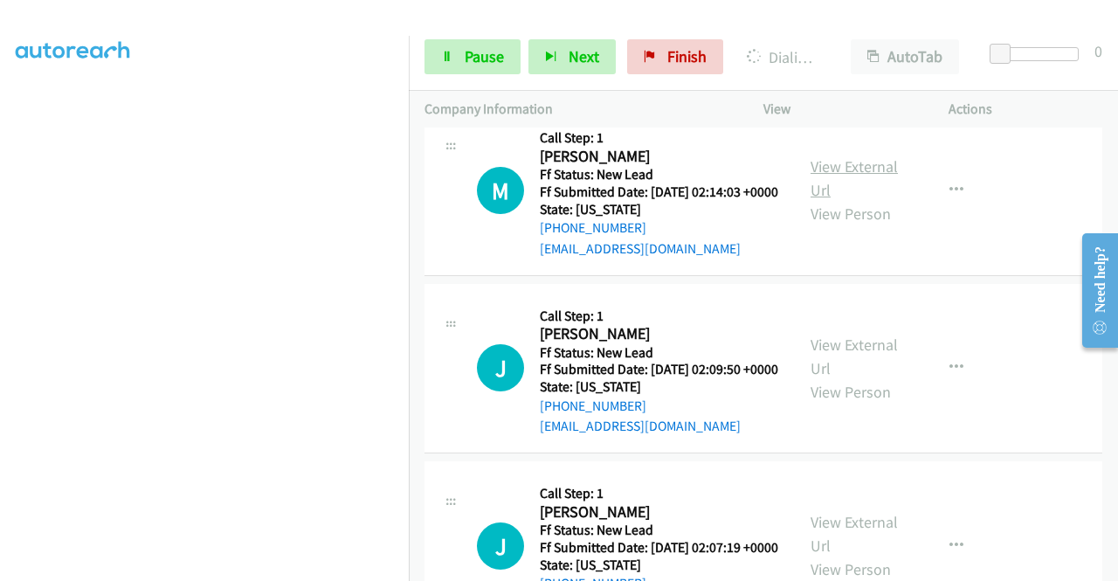
click at [852, 200] on link "View External Url" at bounding box center [854, 178] width 87 height 44
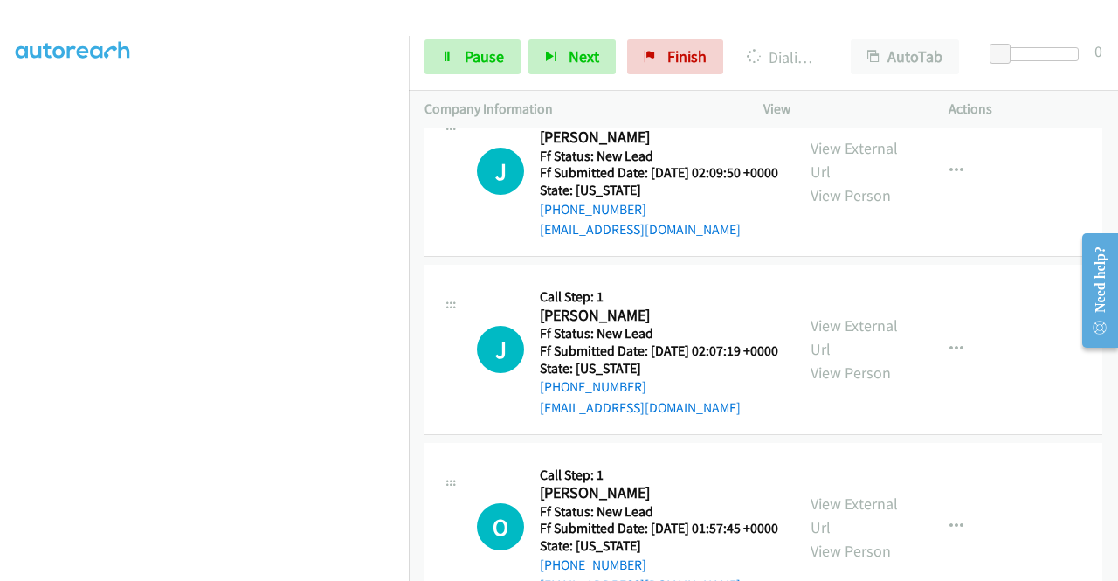
scroll to position [3919, 0]
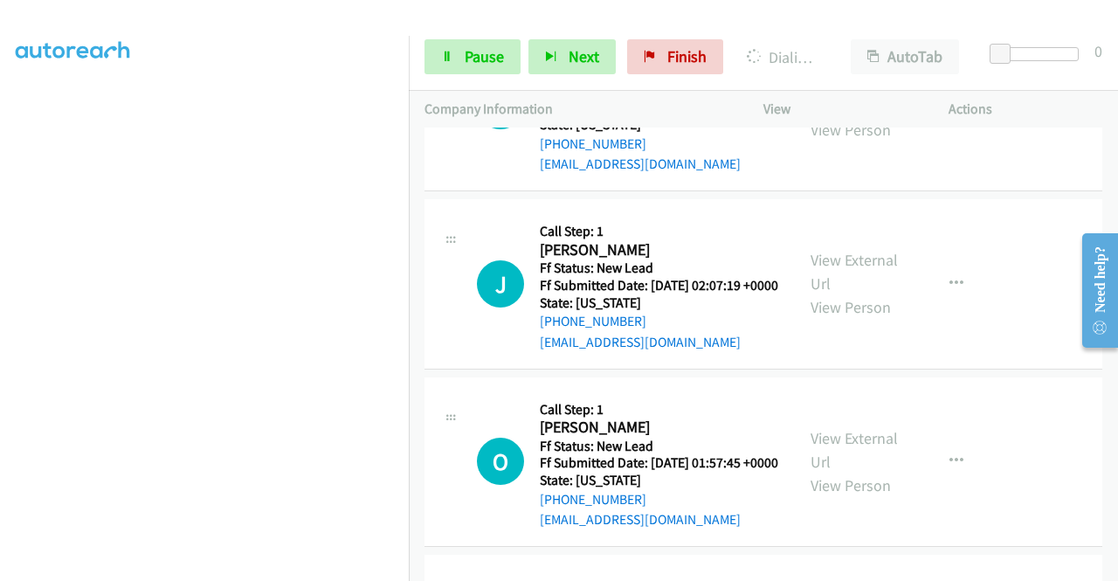
click at [838, 116] on link "View External Url" at bounding box center [854, 95] width 87 height 44
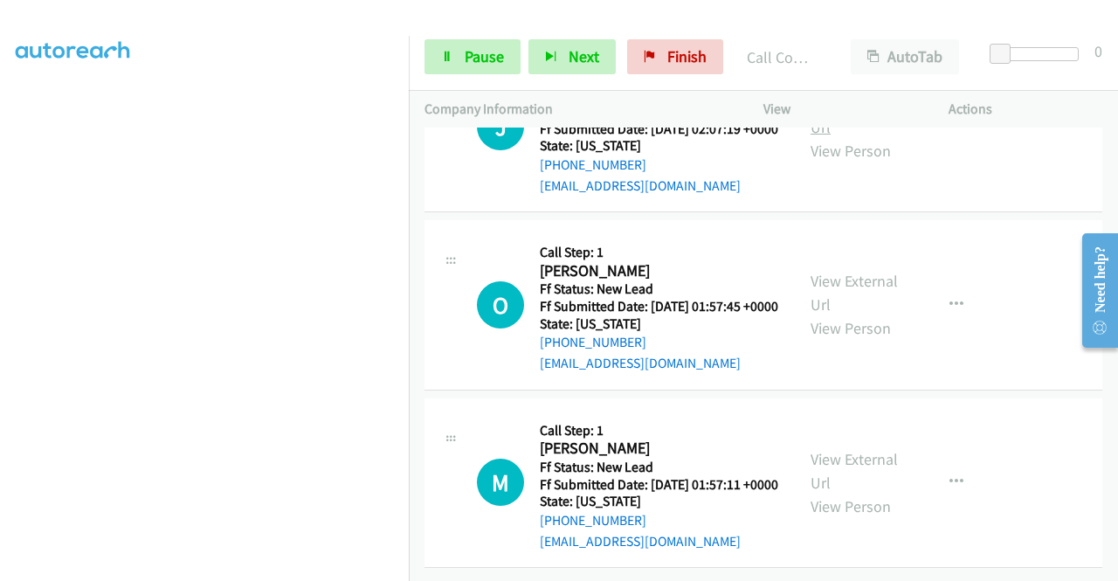
click at [854, 137] on link "View External Url" at bounding box center [854, 115] width 87 height 44
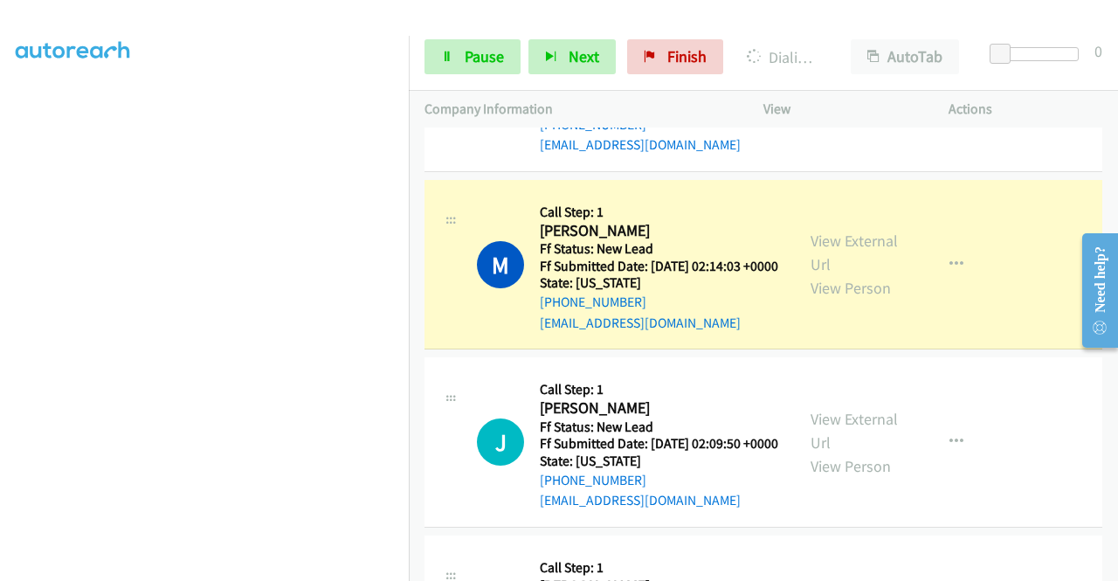
scroll to position [3869, 0]
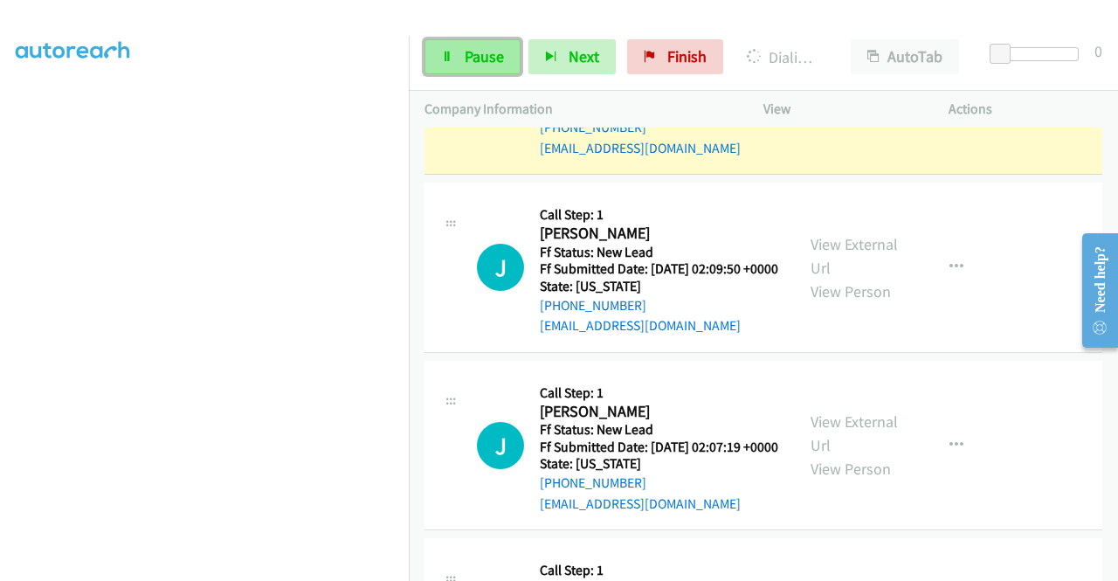
click at [480, 52] on span "Pause" at bounding box center [484, 56] width 39 height 20
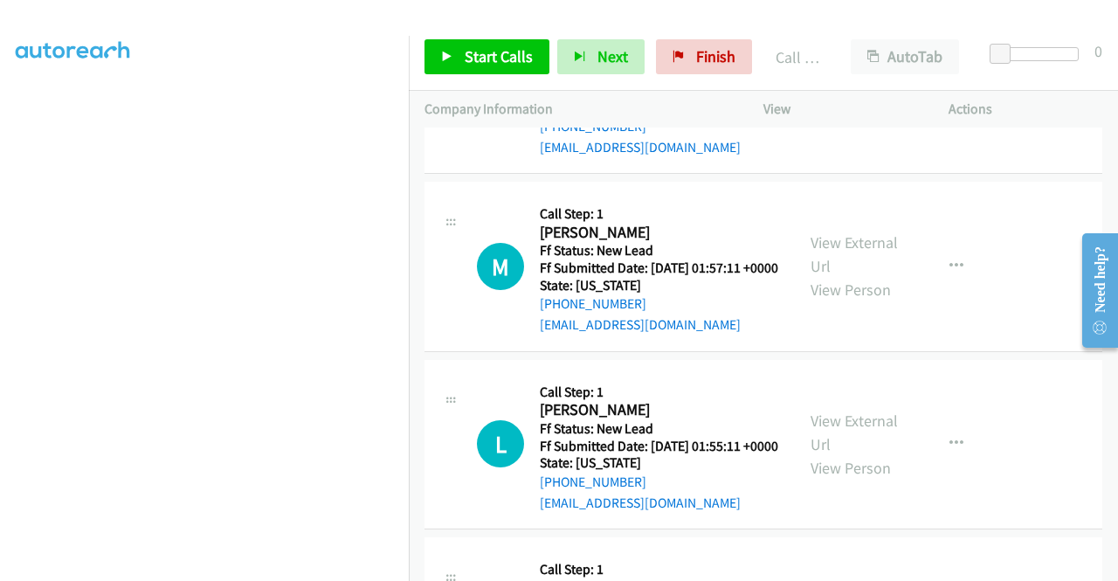
scroll to position [4480, 0]
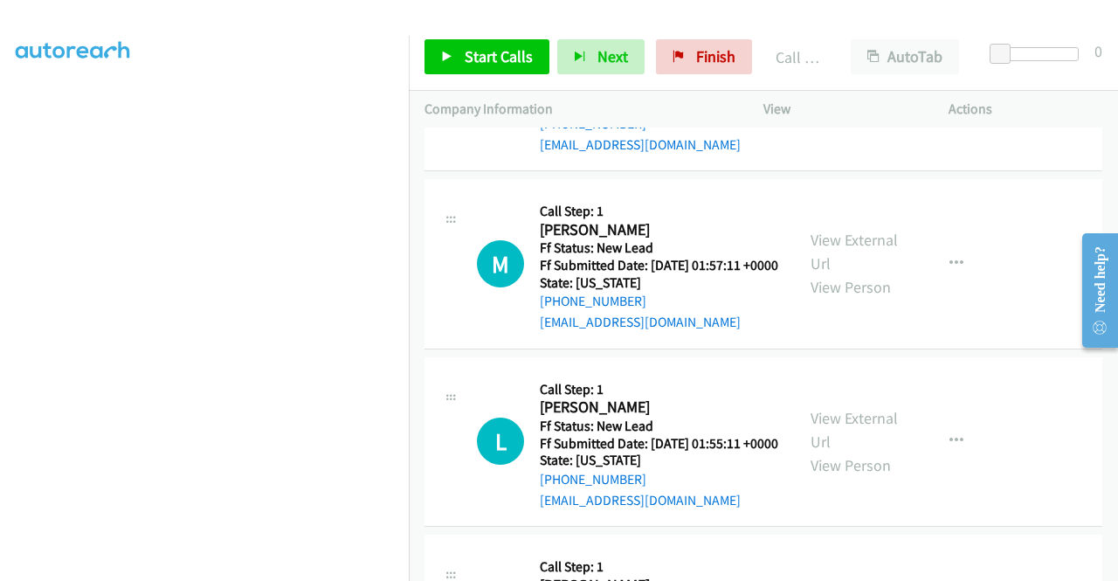
click at [851, 96] on link "View External Url" at bounding box center [854, 74] width 87 height 44
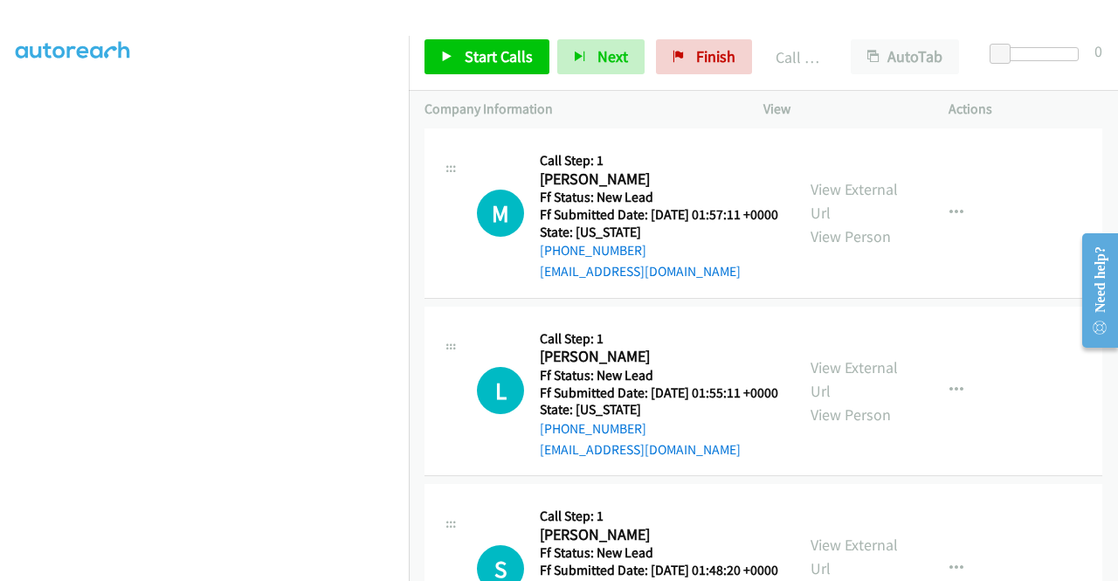
scroll to position [4568, 0]
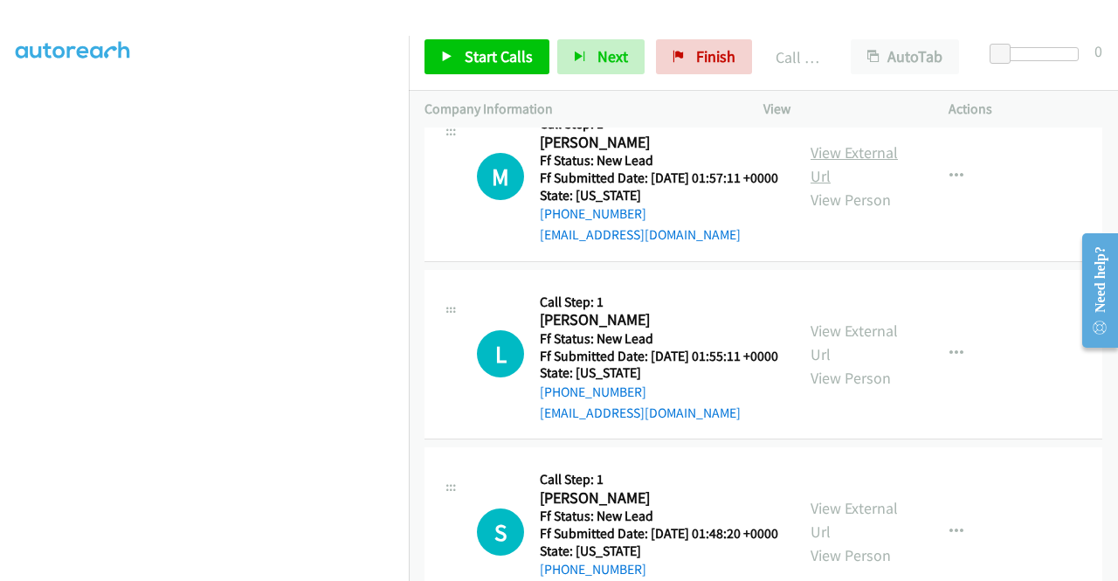
click at [855, 186] on link "View External Url" at bounding box center [854, 164] width 87 height 44
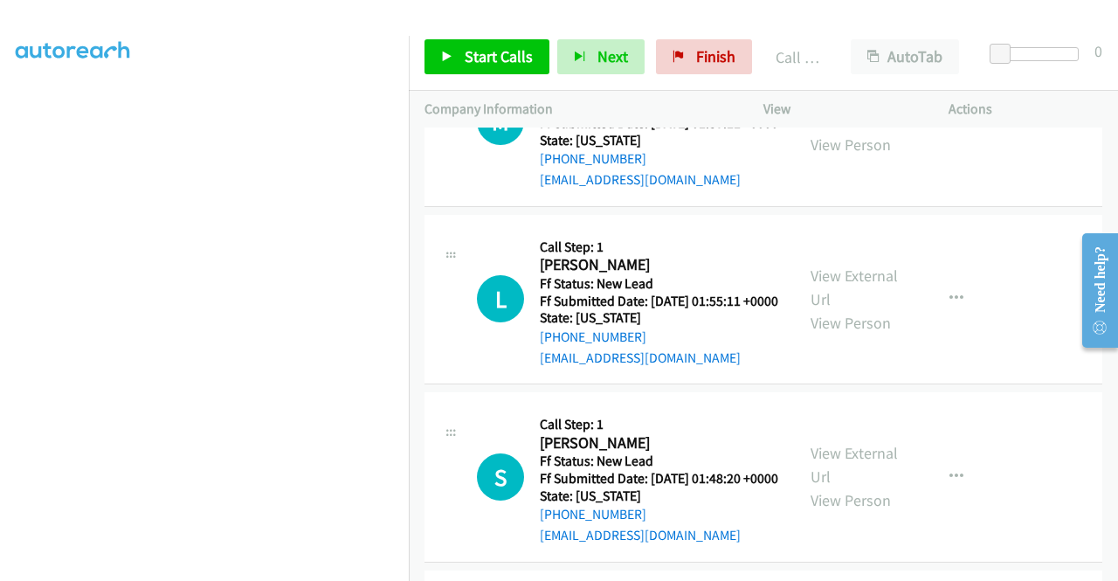
scroll to position [4742, 0]
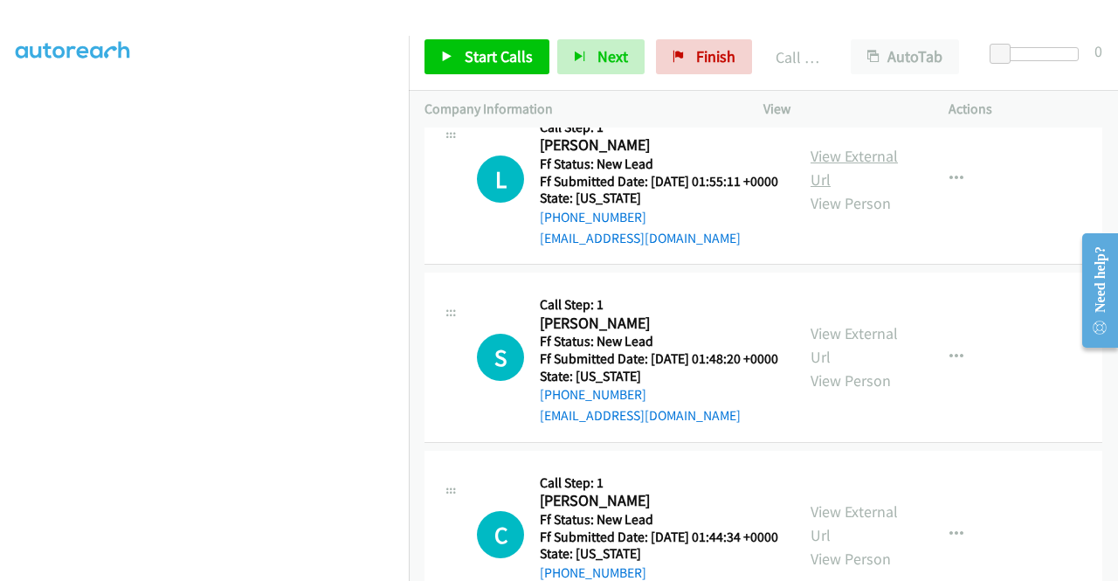
click at [840, 190] on link "View External Url" at bounding box center [854, 168] width 87 height 44
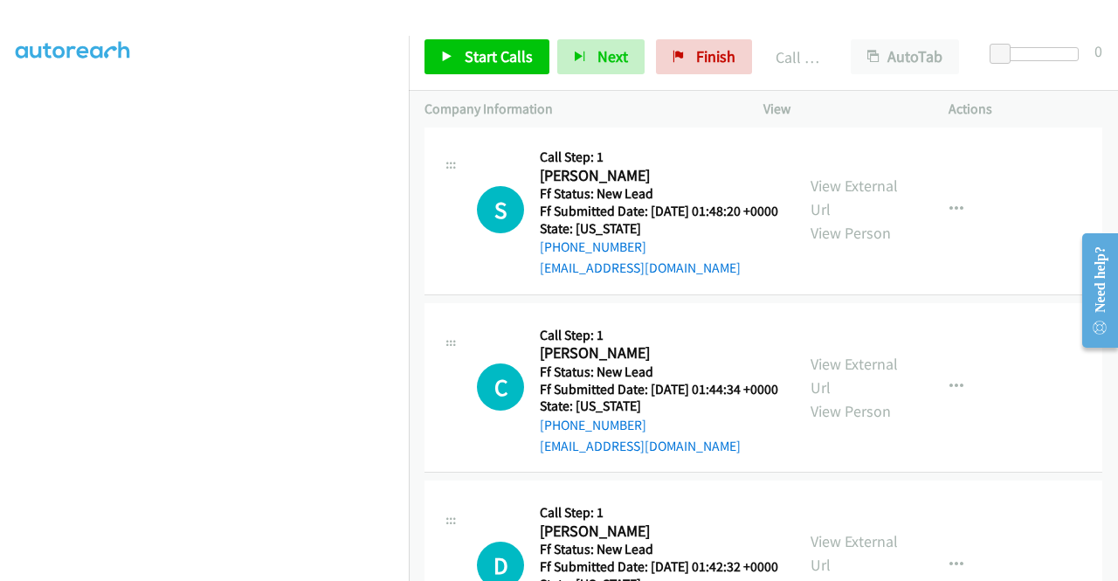
scroll to position [4917, 0]
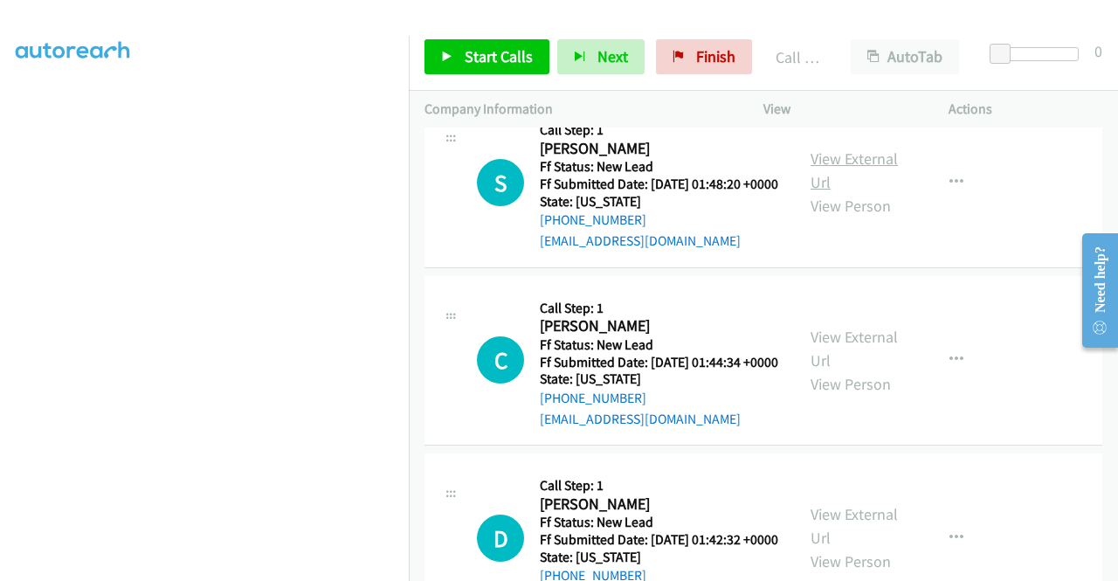
click at [828, 192] on link "View External Url" at bounding box center [854, 171] width 87 height 44
click at [507, 59] on span "Start Calls" at bounding box center [499, 56] width 68 height 20
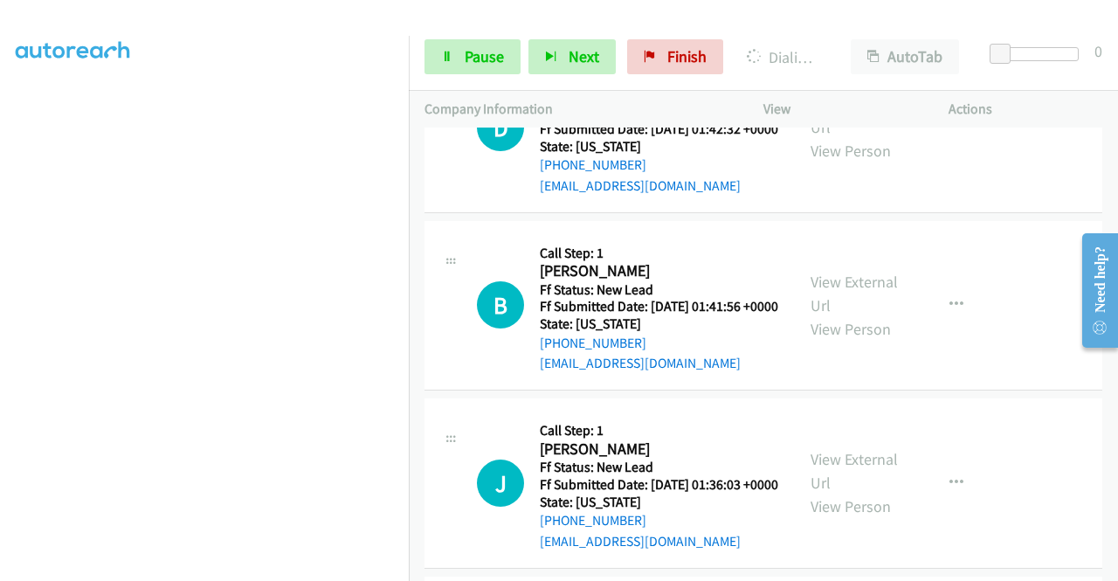
scroll to position [5441, 0]
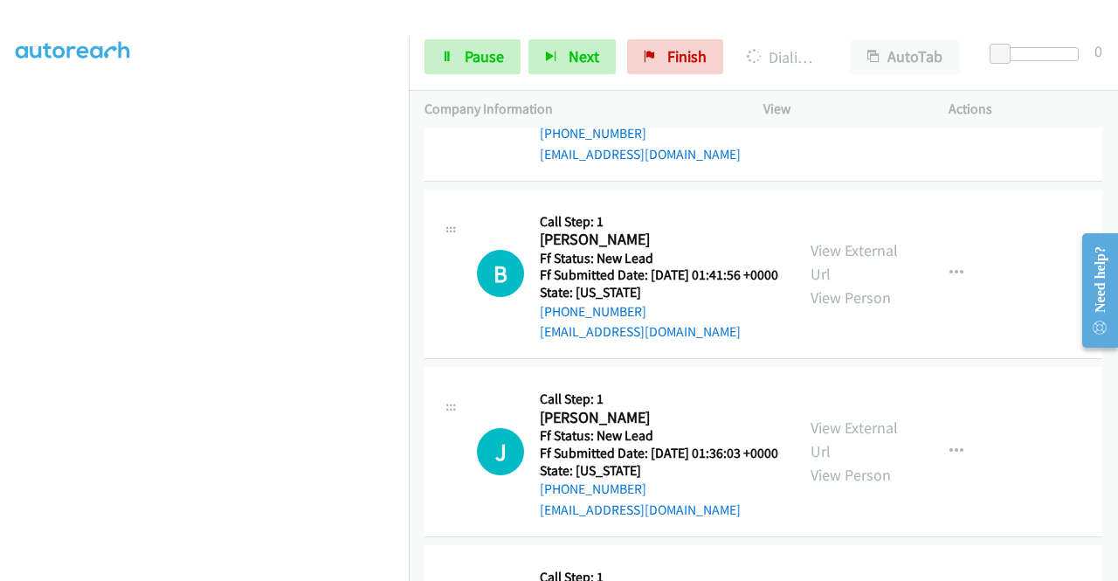
scroll to position [5616, 0]
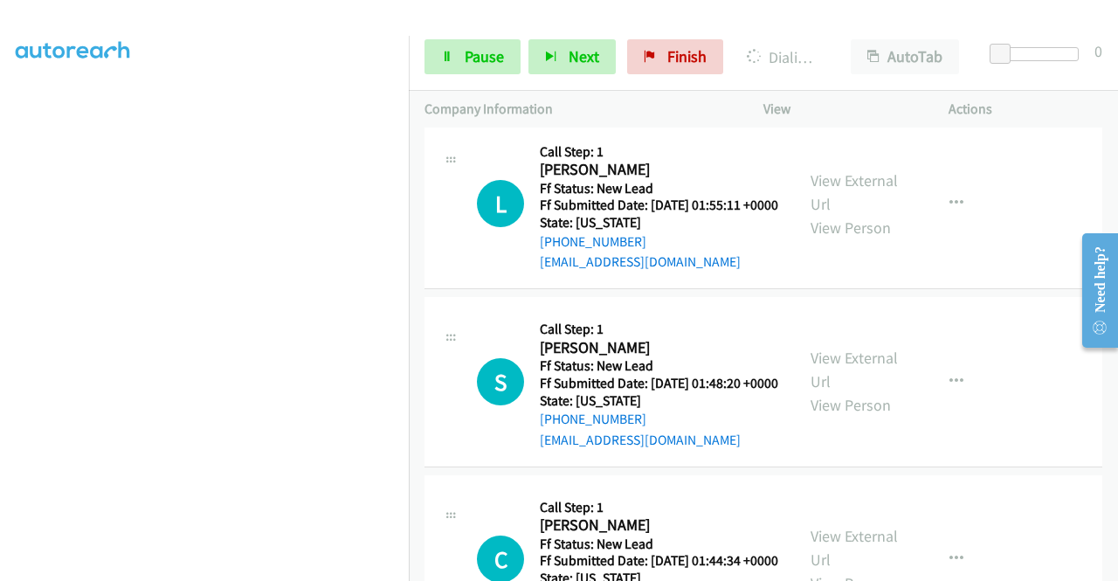
scroll to position [398, 0]
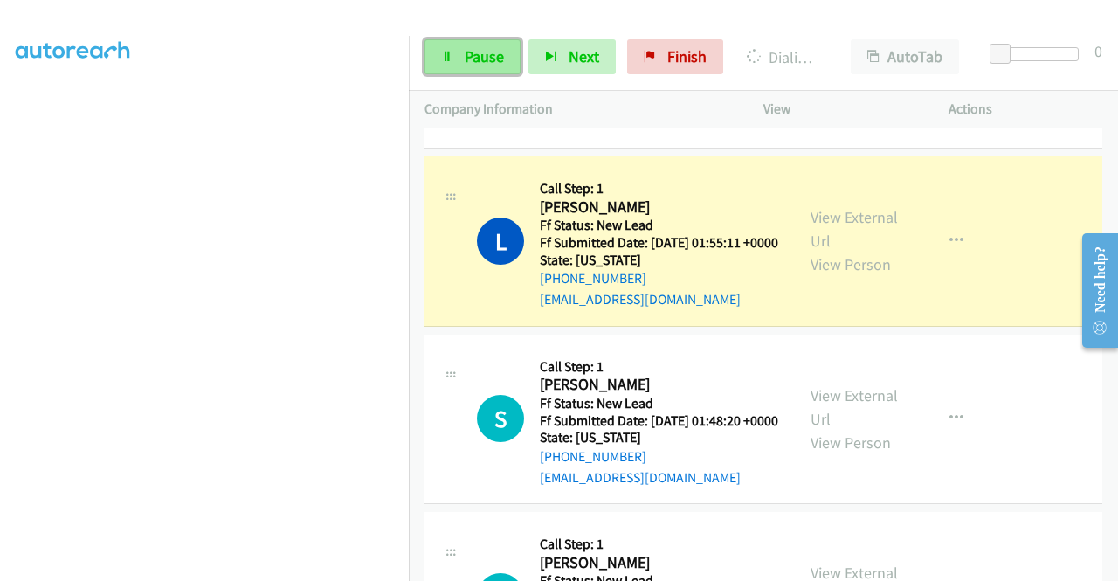
click at [480, 51] on span "Pause" at bounding box center [484, 56] width 39 height 20
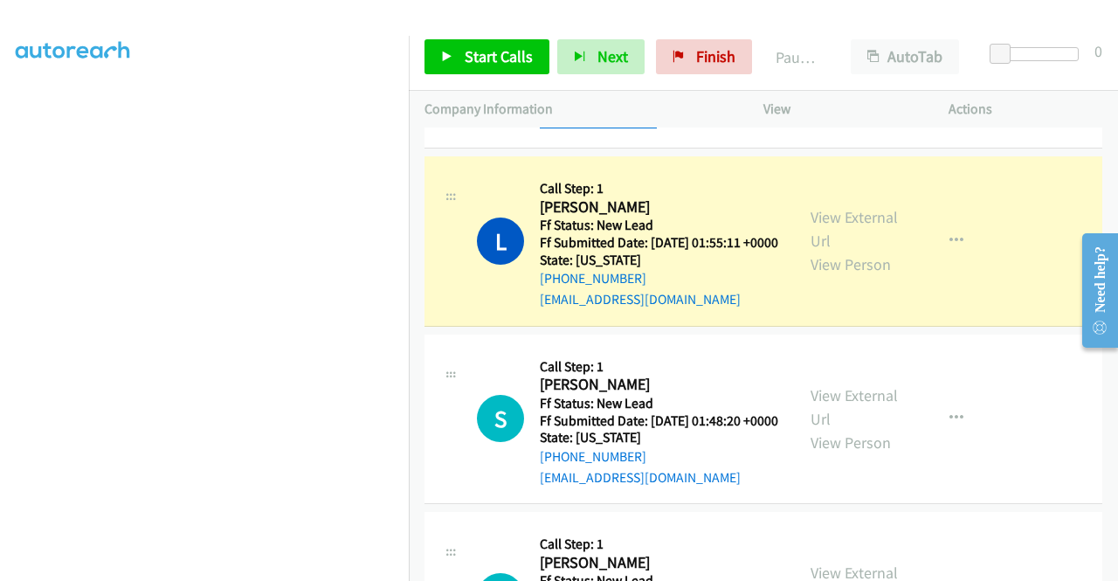
click at [637, 130] on link "Call was successful?" at bounding box center [598, 122] width 117 height 17
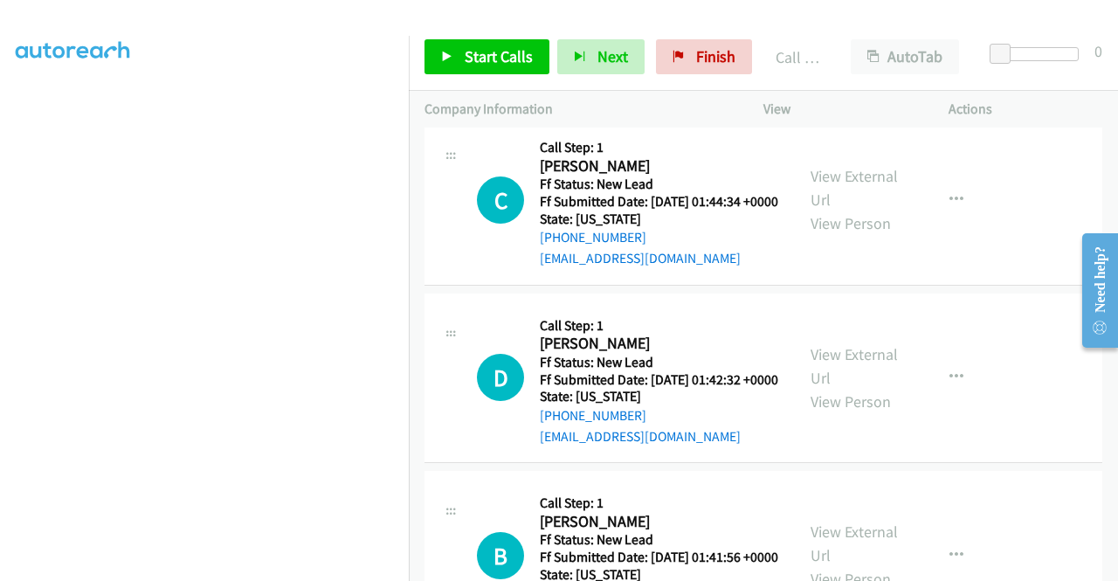
scroll to position [5267, 0]
